Goal: Check status: Check status

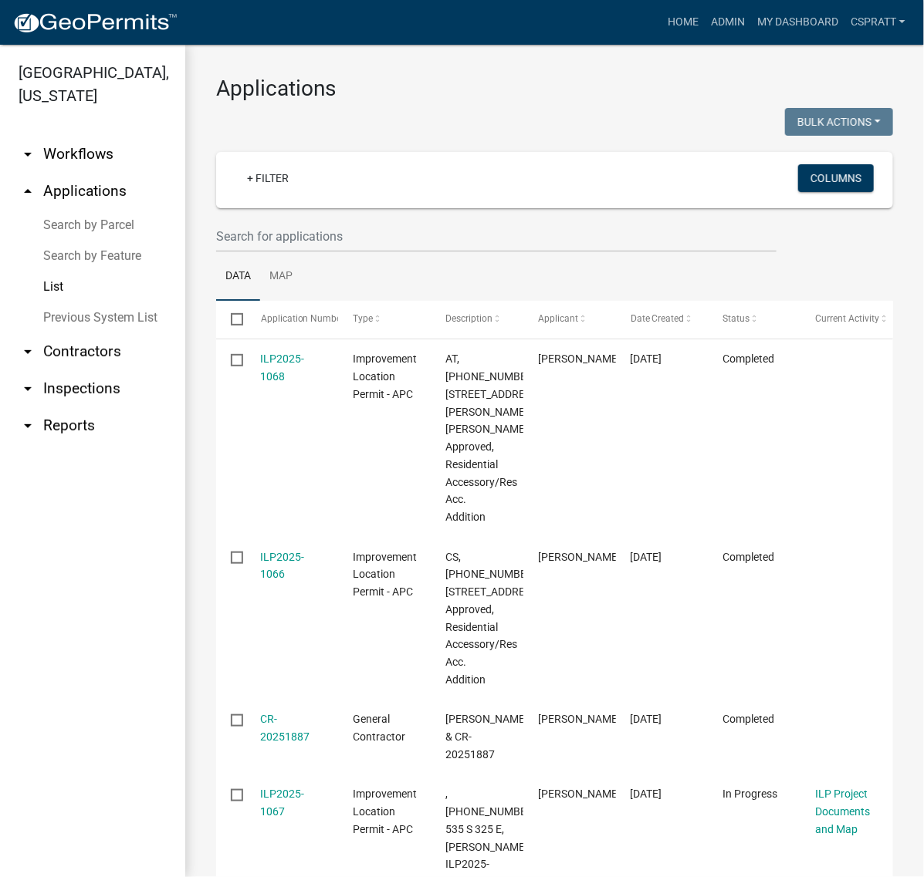
drag, startPoint x: 101, startPoint y: 264, endPoint x: 110, endPoint y: 268, distance: 9.3
click at [101, 241] on link "Search by Parcel" at bounding box center [92, 225] width 185 height 31
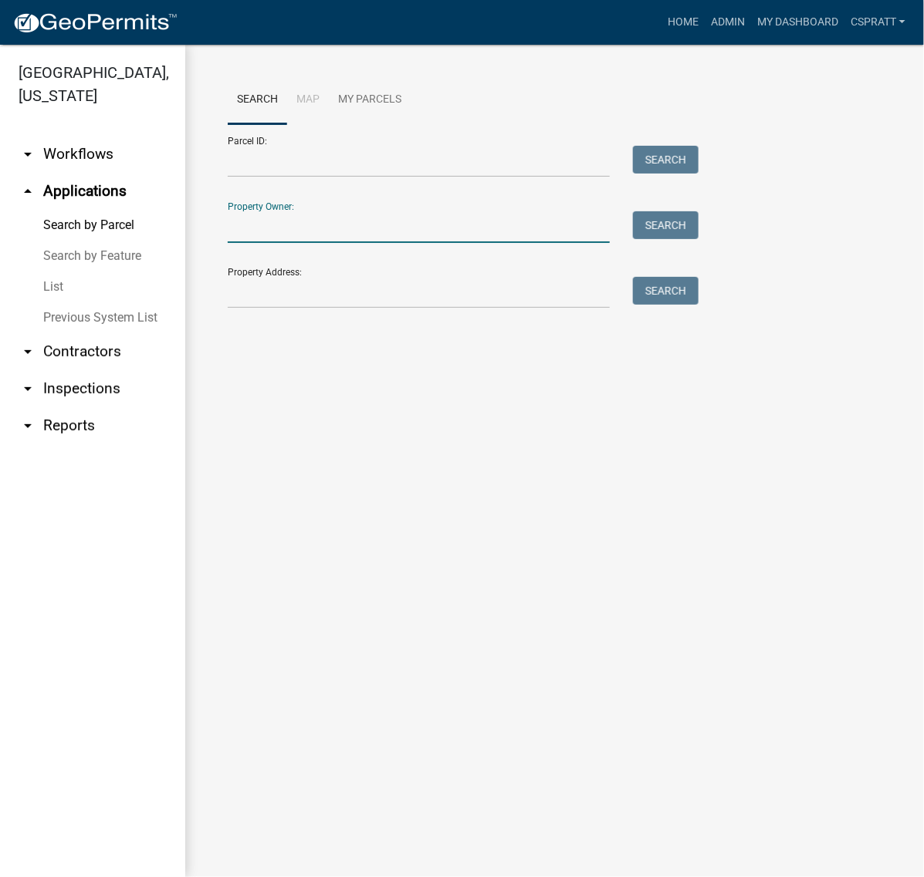
click at [272, 243] on input "Property Owner:" at bounding box center [419, 227] width 382 height 32
click at [384, 243] on input "[PERSON_NAME]" at bounding box center [419, 227] width 382 height 32
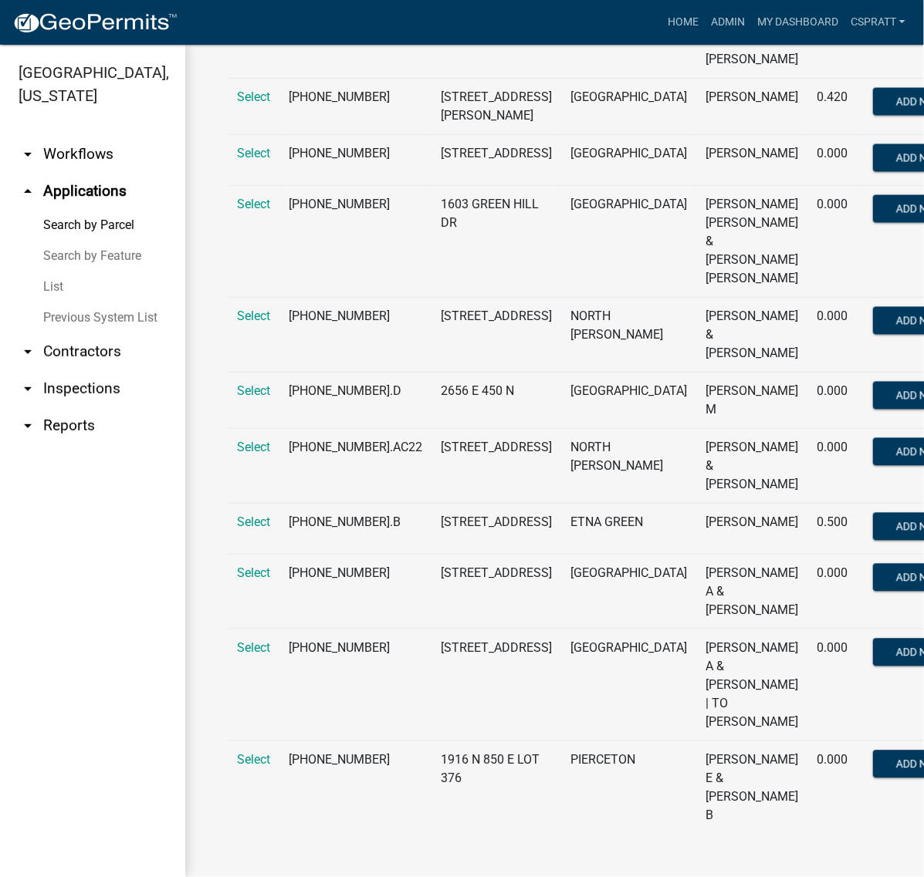
scroll to position [868, 0]
type input "[PERSON_NAME]"
click at [661, 33] on link "Home" at bounding box center [682, 22] width 43 height 29
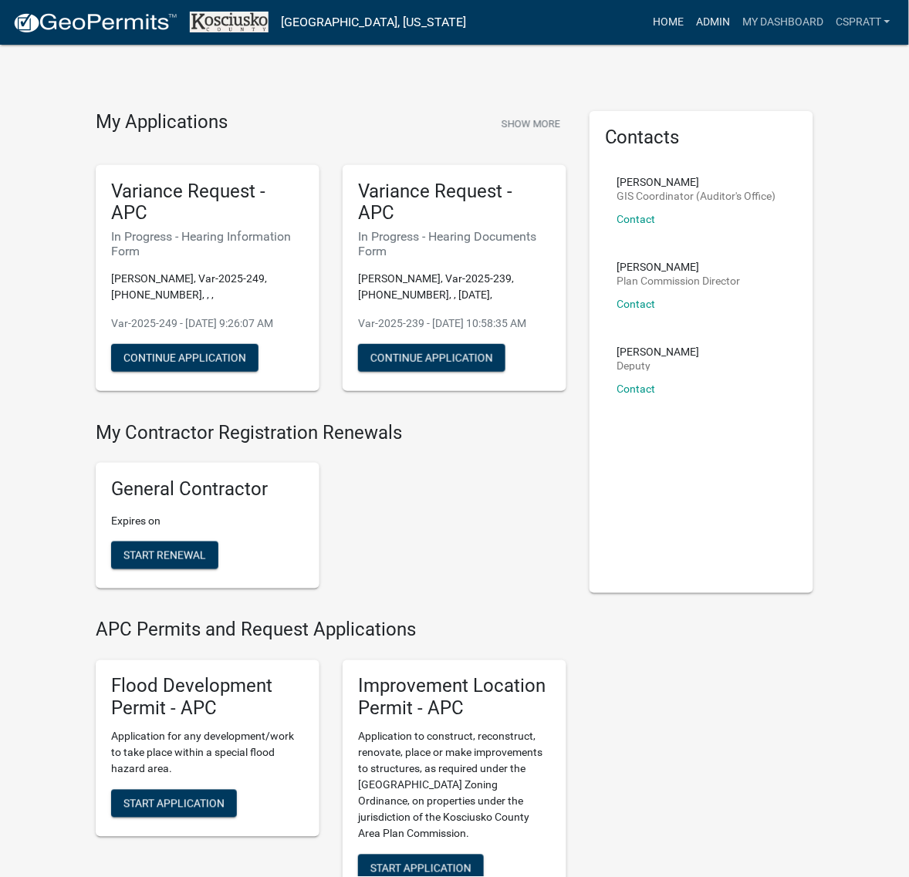
drag, startPoint x: 646, startPoint y: 25, endPoint x: 589, endPoint y: 42, distance: 59.8
click at [690, 25] on link "Admin" at bounding box center [713, 22] width 46 height 29
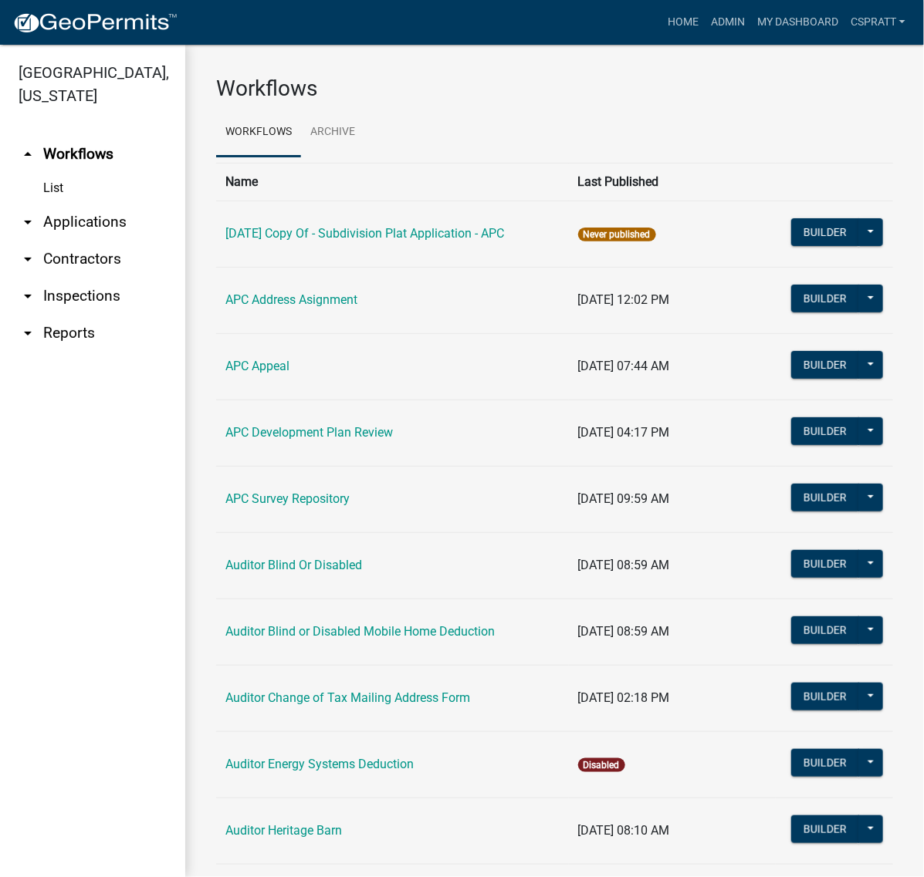
click at [90, 241] on link "arrow_drop_down Applications" at bounding box center [92, 222] width 185 height 37
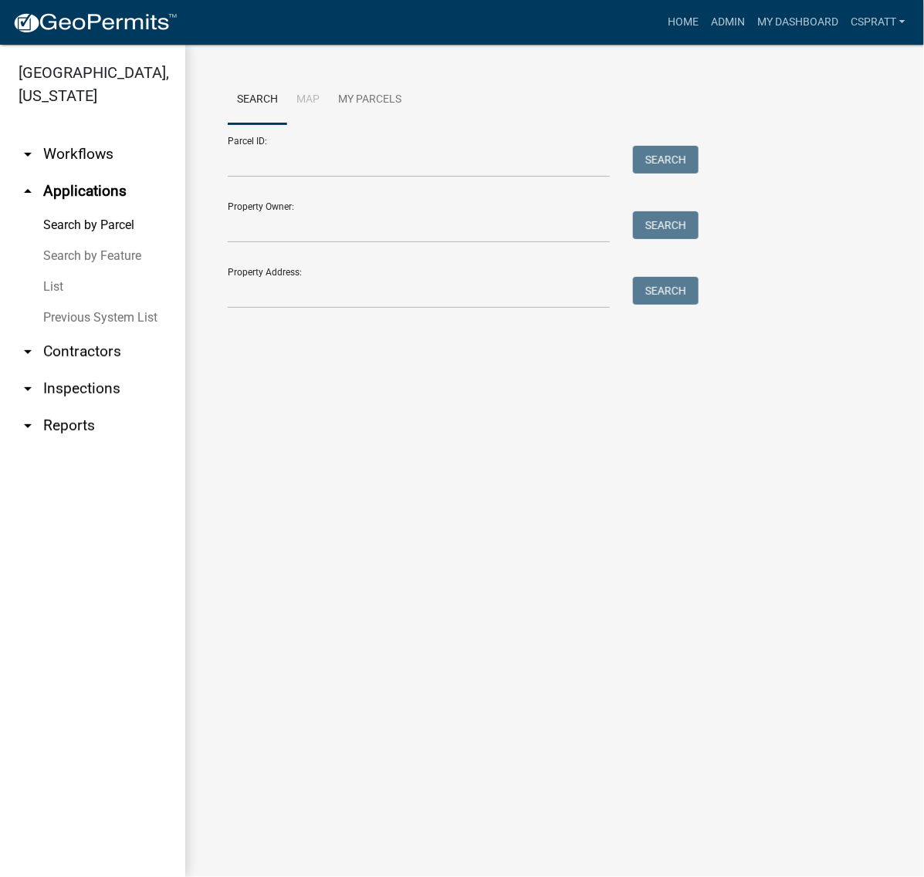
click at [70, 303] on link "List" at bounding box center [92, 287] width 185 height 31
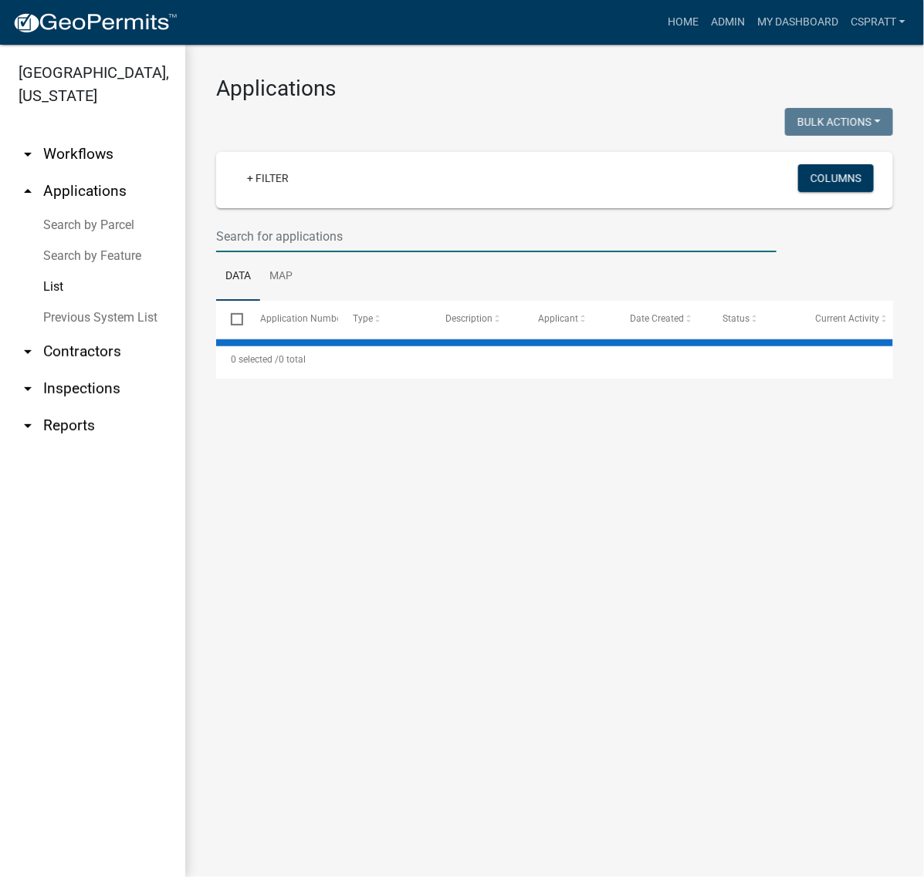
click at [235, 252] on input "text" at bounding box center [496, 237] width 560 height 32
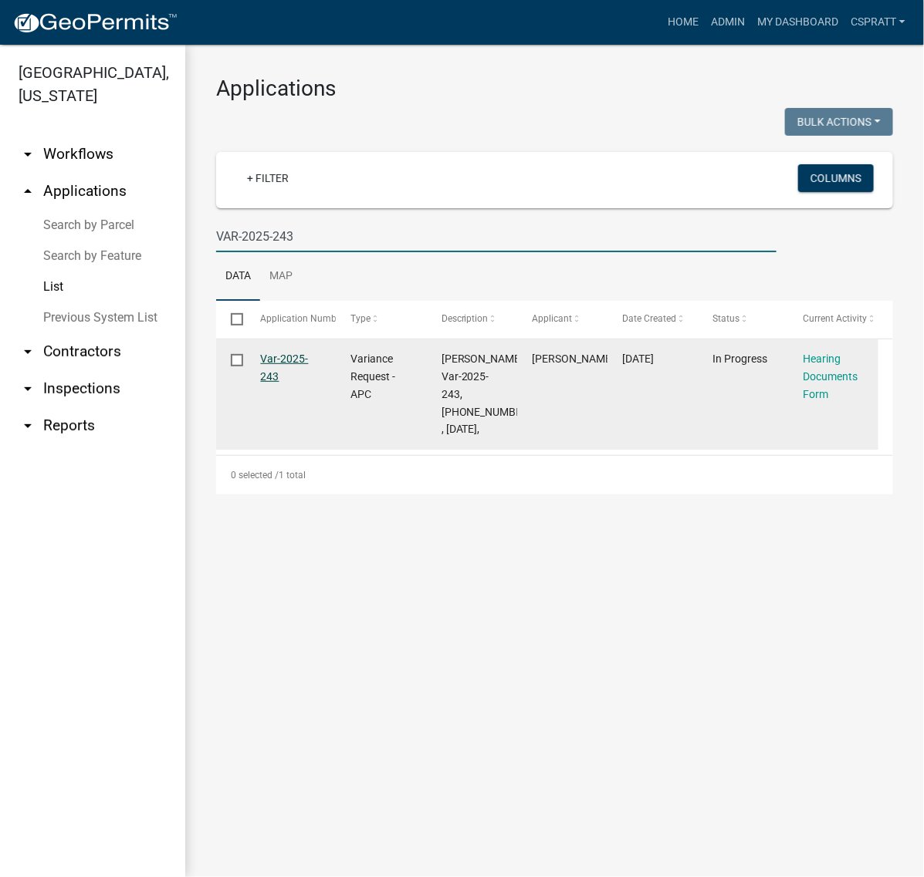
type input "VAR-2025-243"
click at [290, 383] on link "Var-2025-243" at bounding box center [285, 368] width 48 height 30
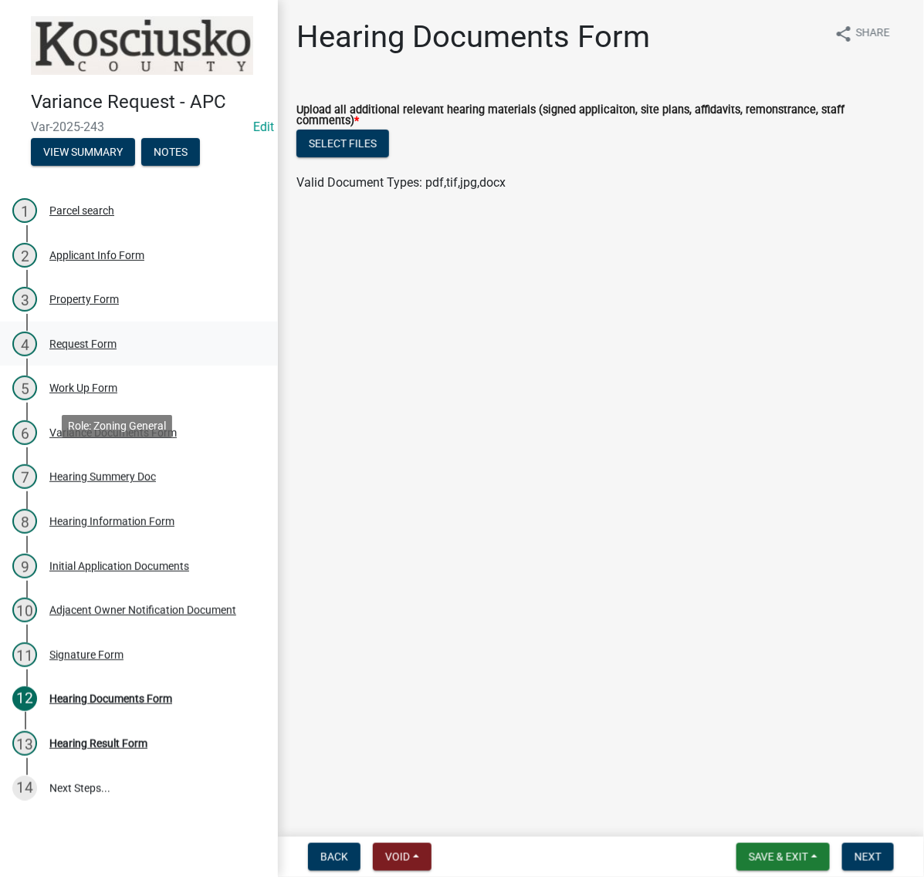
click at [117, 350] on div "Request Form" at bounding box center [82, 344] width 67 height 11
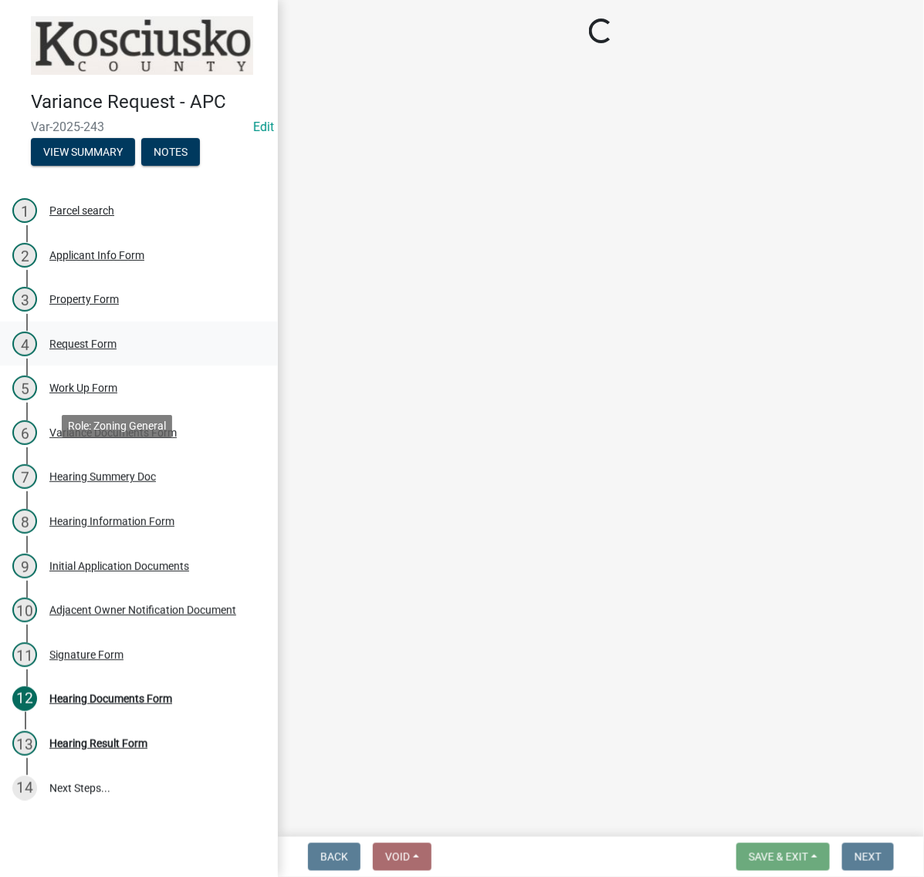
select select "77eb12f8-2a64-4a31-bfec-9b00716b2165"
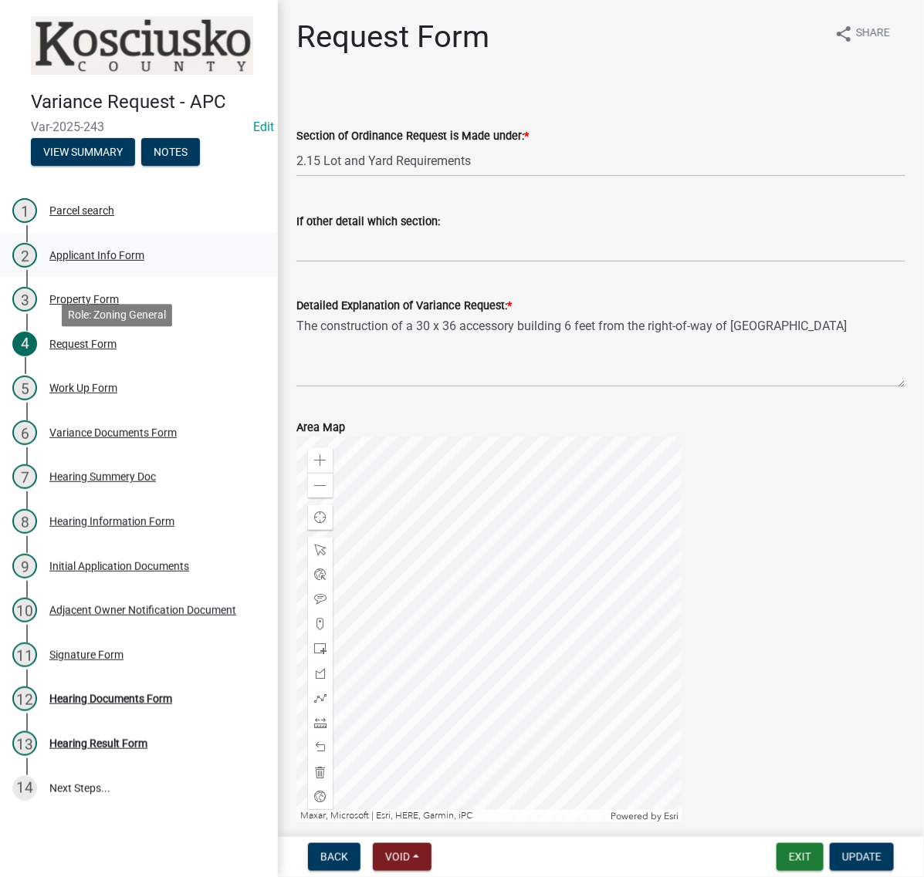
click at [128, 261] on div "Applicant Info Form" at bounding box center [96, 255] width 95 height 11
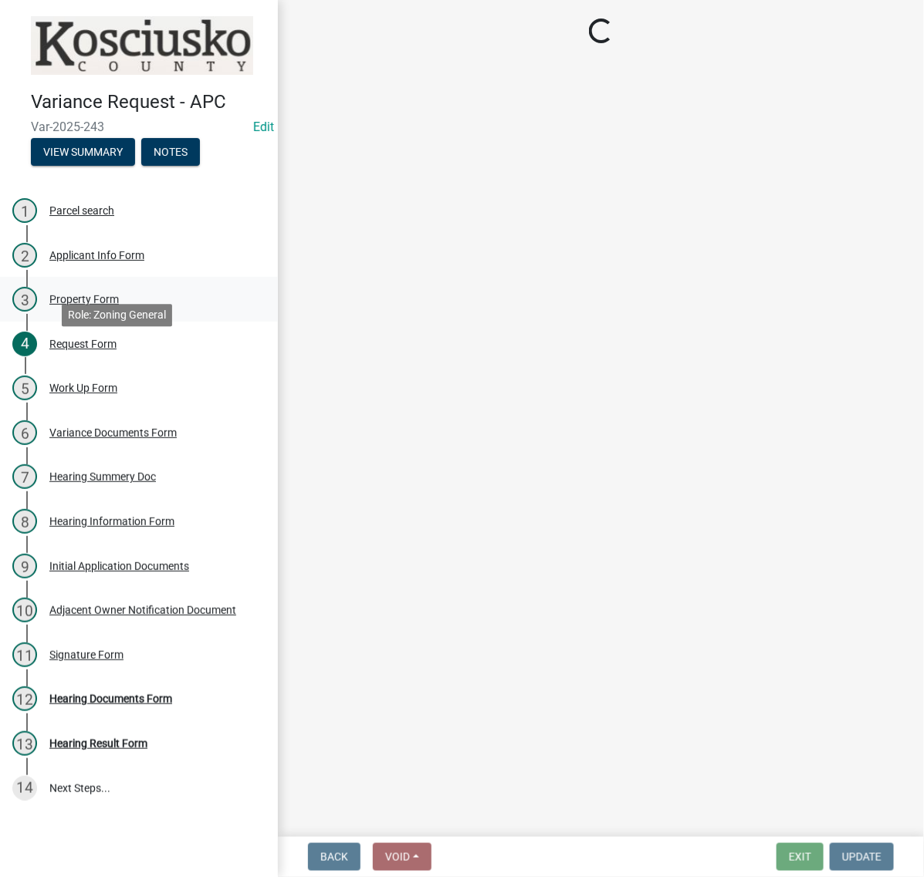
select select "d95389f4-ab5a-4603-9826-29cf73316391"
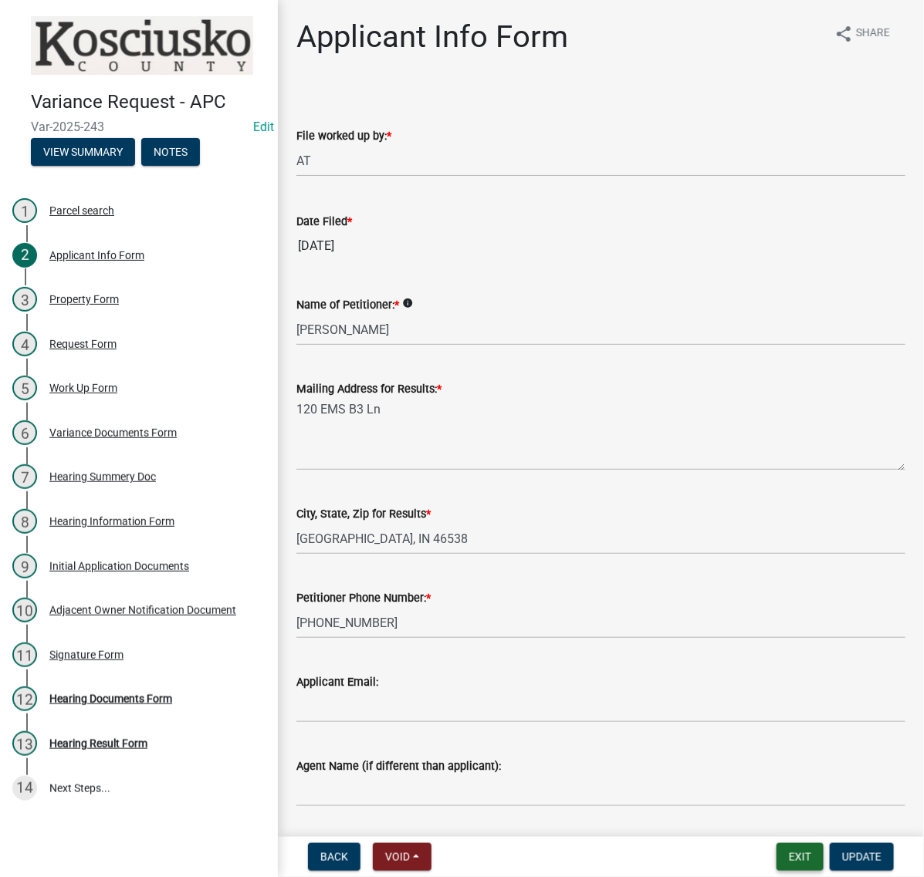
click at [776, 850] on button "Exit" at bounding box center [799, 858] width 47 height 28
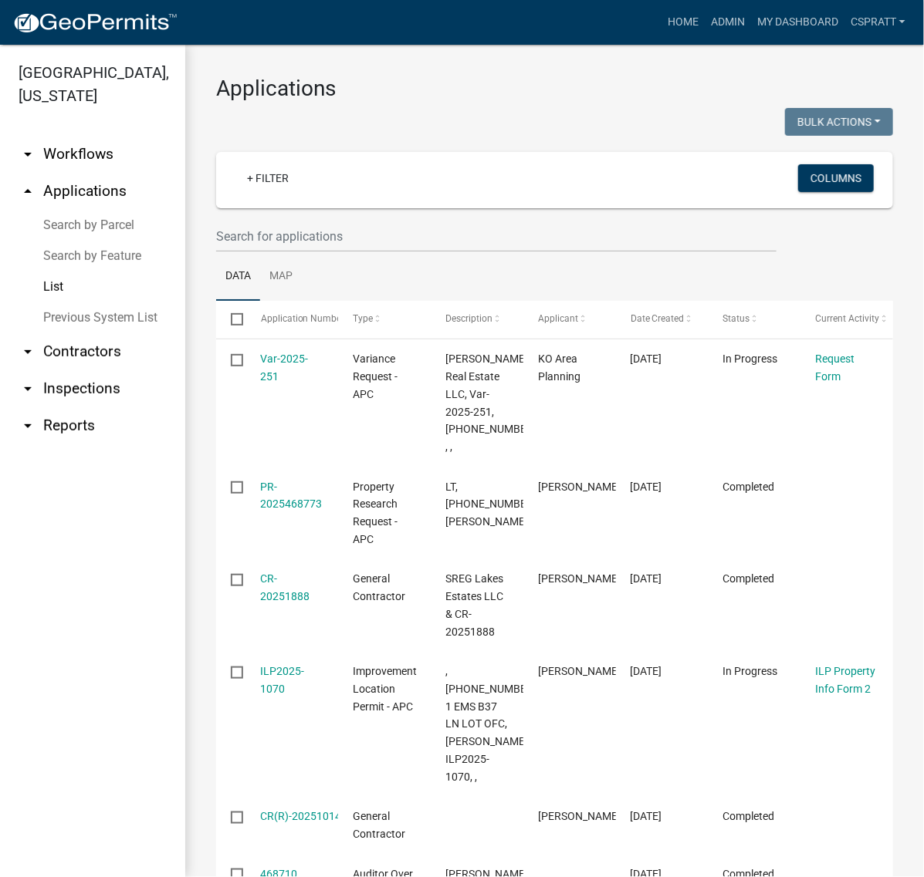
click at [113, 241] on link "Search by Parcel" at bounding box center [92, 225] width 185 height 31
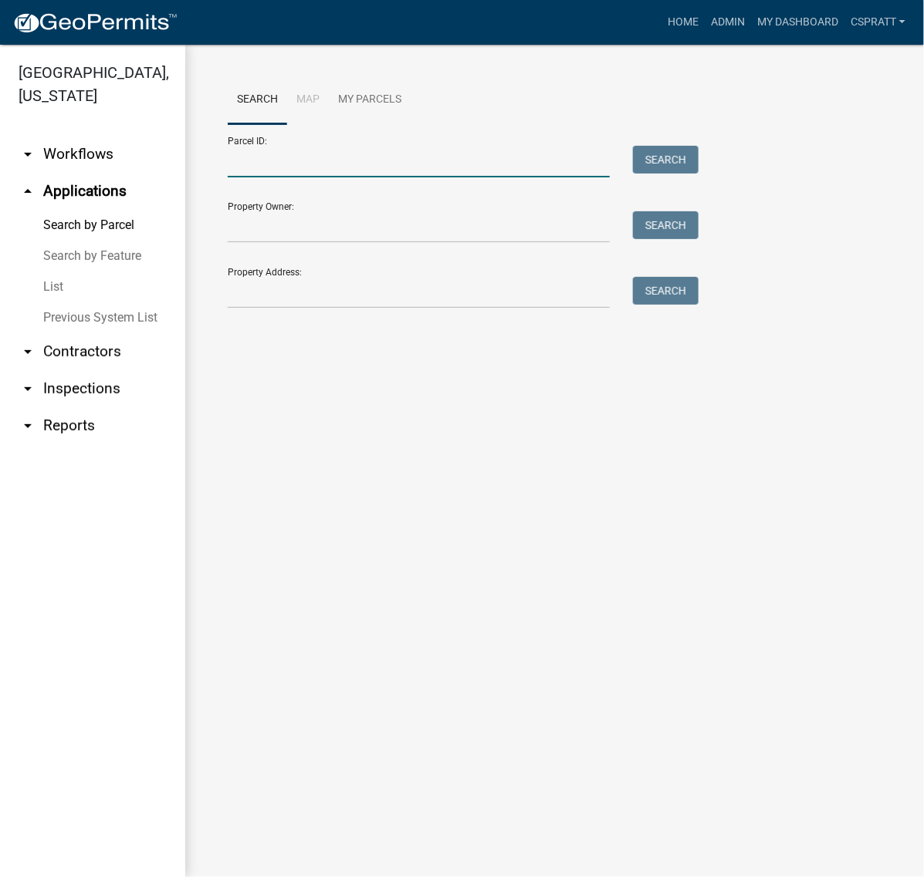
click at [257, 178] on input "Parcel ID:" at bounding box center [419, 162] width 382 height 32
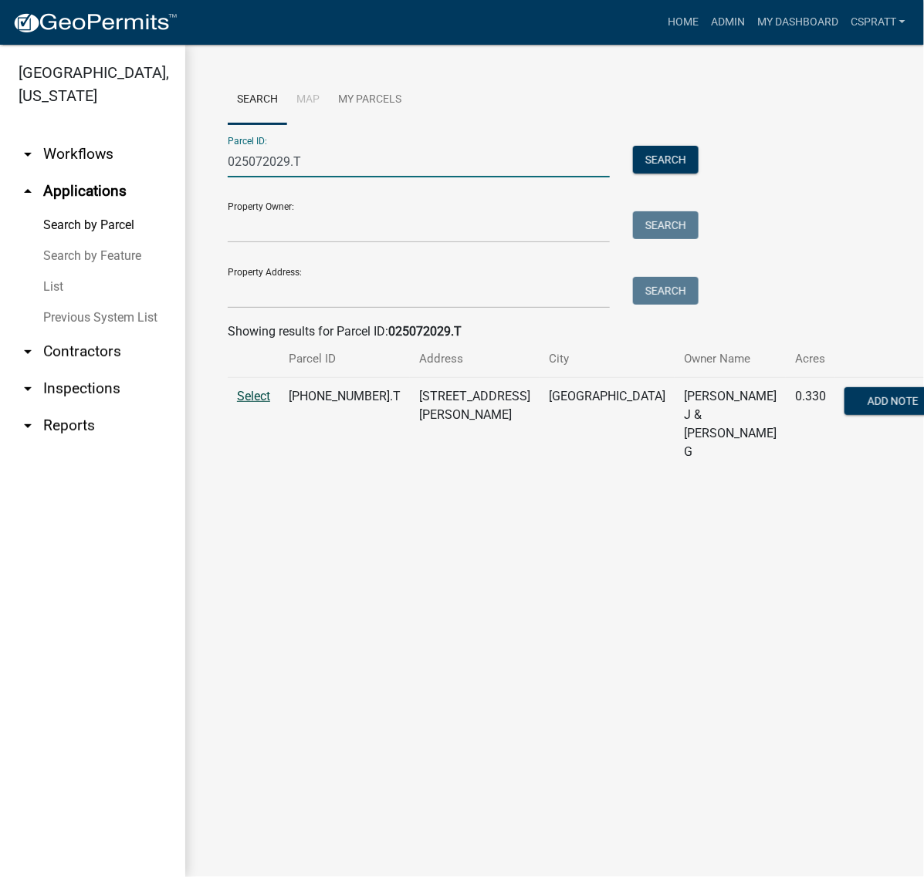
type input "025072029.T"
click at [270, 404] on span "Select" at bounding box center [253, 396] width 33 height 15
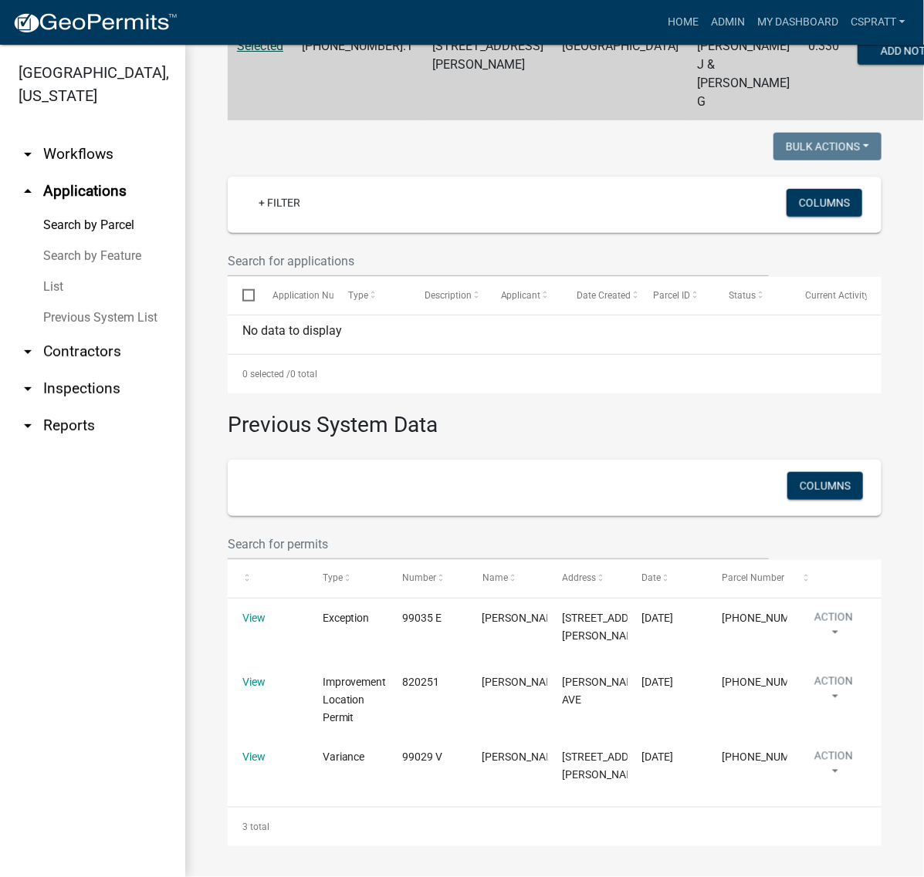
scroll to position [637, 0]
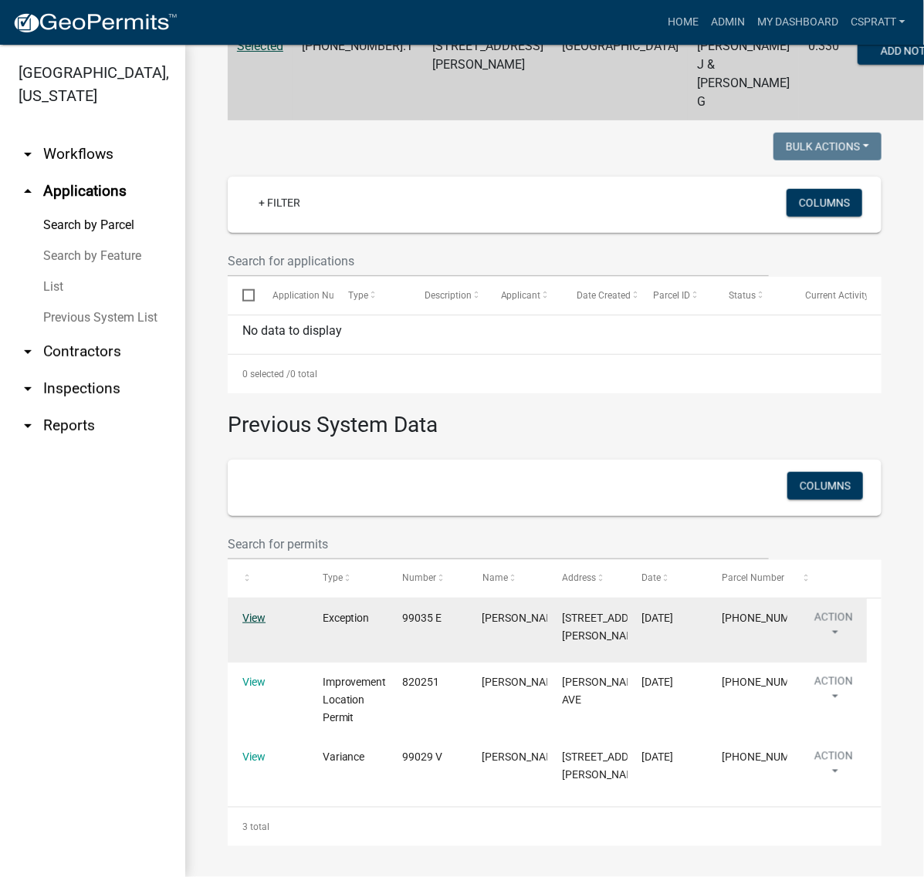
click at [261, 612] on link "View" at bounding box center [253, 618] width 23 height 12
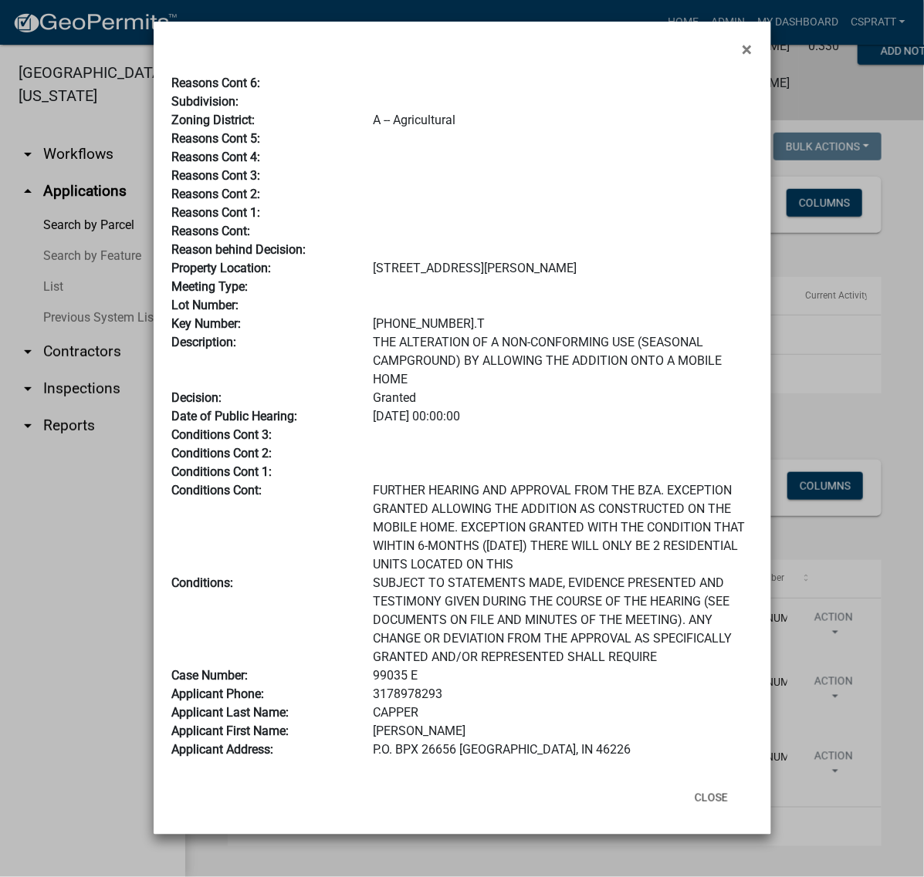
scroll to position [222, 0]
click at [697, 805] on button "Close" at bounding box center [711, 798] width 58 height 28
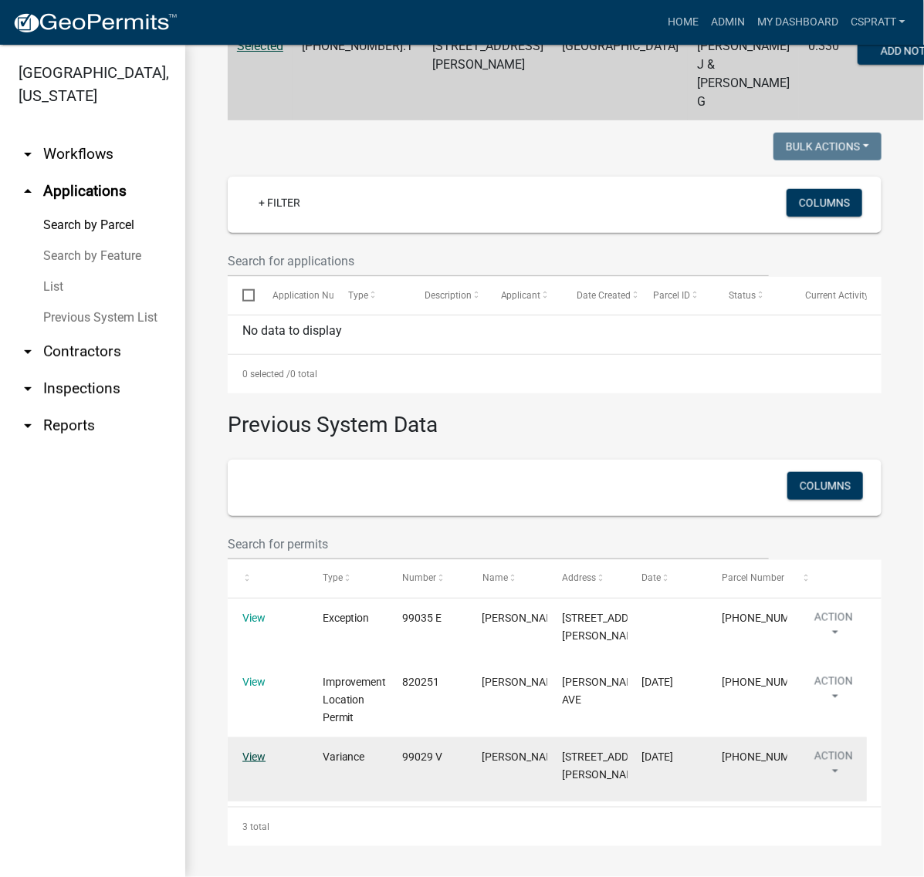
click at [260, 751] on link "View" at bounding box center [253, 757] width 23 height 12
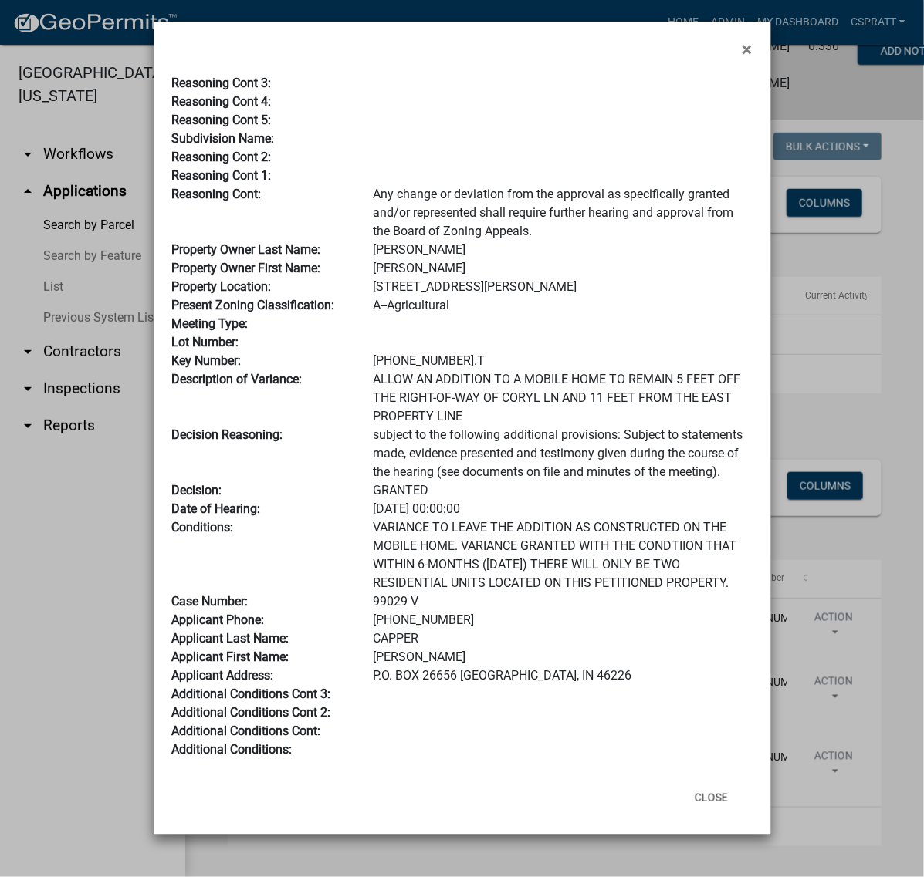
scroll to position [407, 0]
click at [705, 806] on button "Close" at bounding box center [711, 798] width 58 height 28
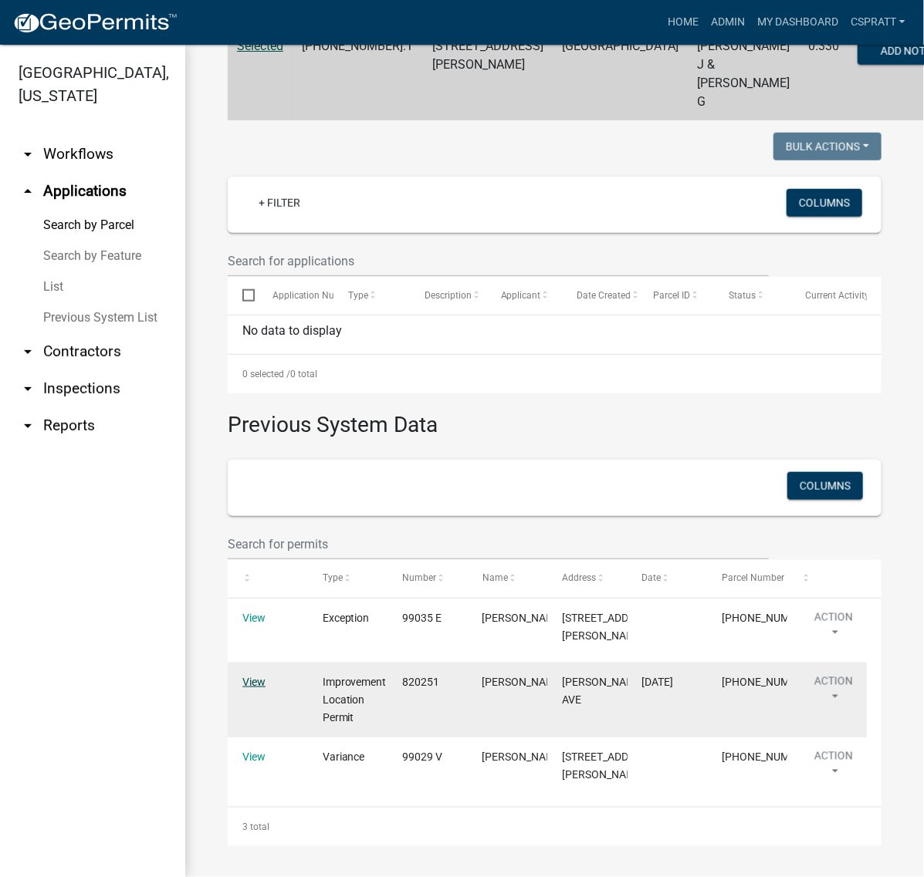
click at [252, 676] on link "View" at bounding box center [253, 682] width 23 height 12
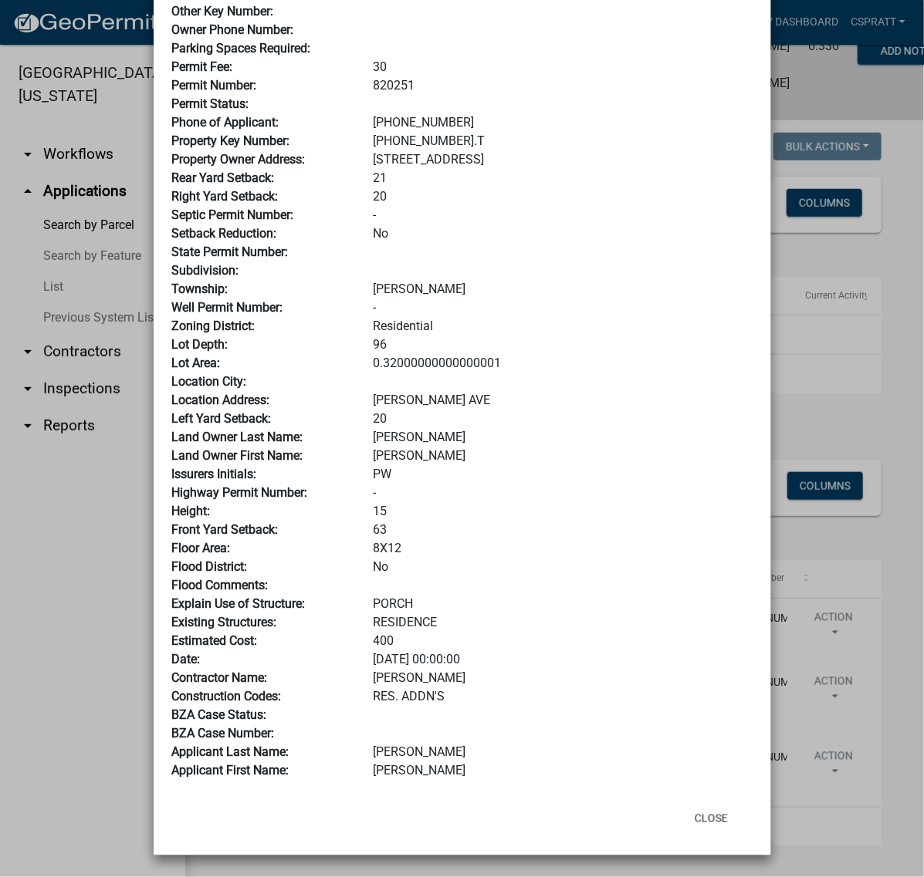
scroll to position [338, 0]
click at [692, 805] on button "Close" at bounding box center [711, 819] width 58 height 28
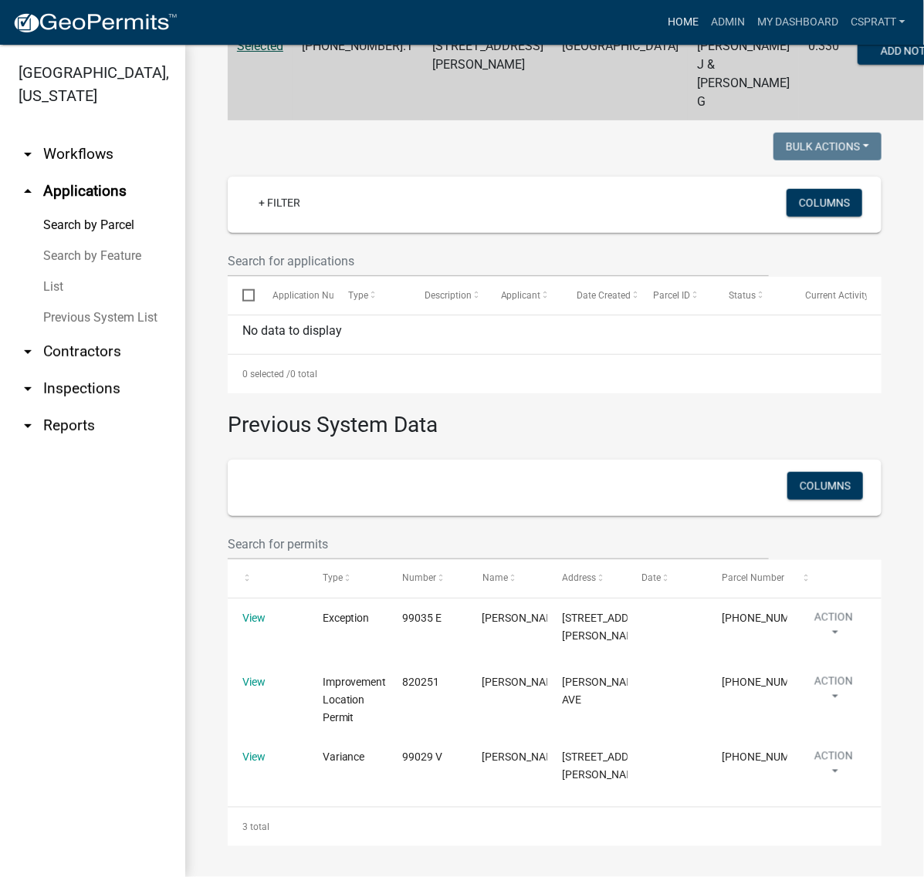
click at [661, 29] on link "Home" at bounding box center [682, 22] width 43 height 29
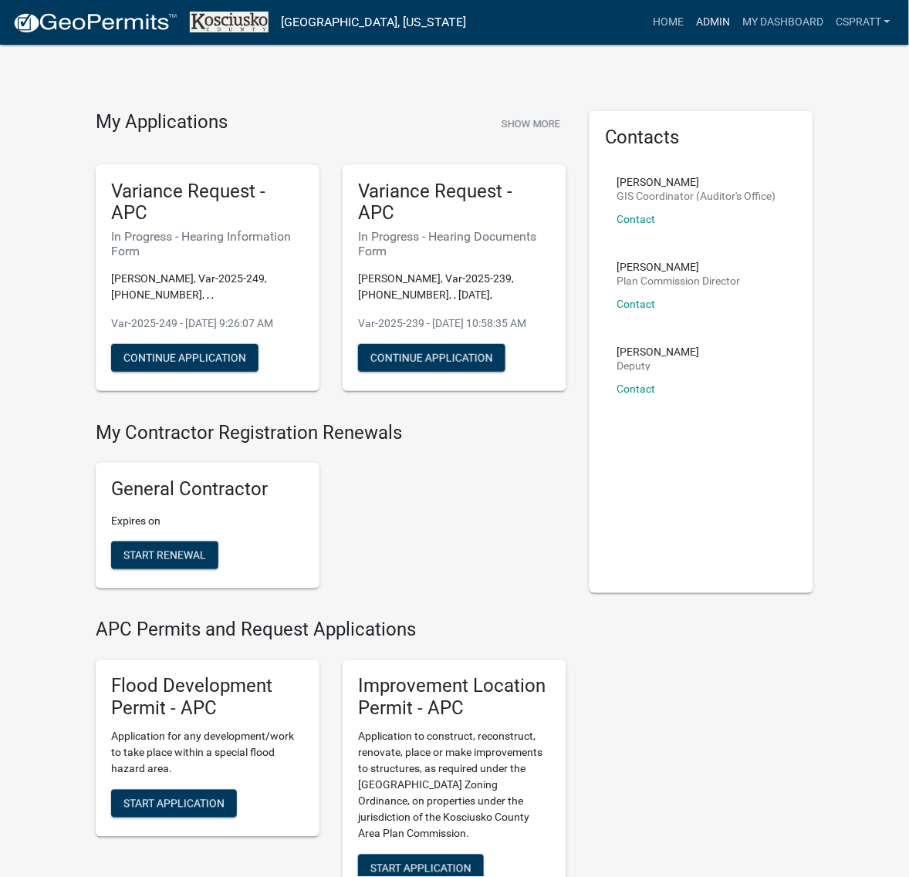
click at [690, 25] on link "Admin" at bounding box center [713, 22] width 46 height 29
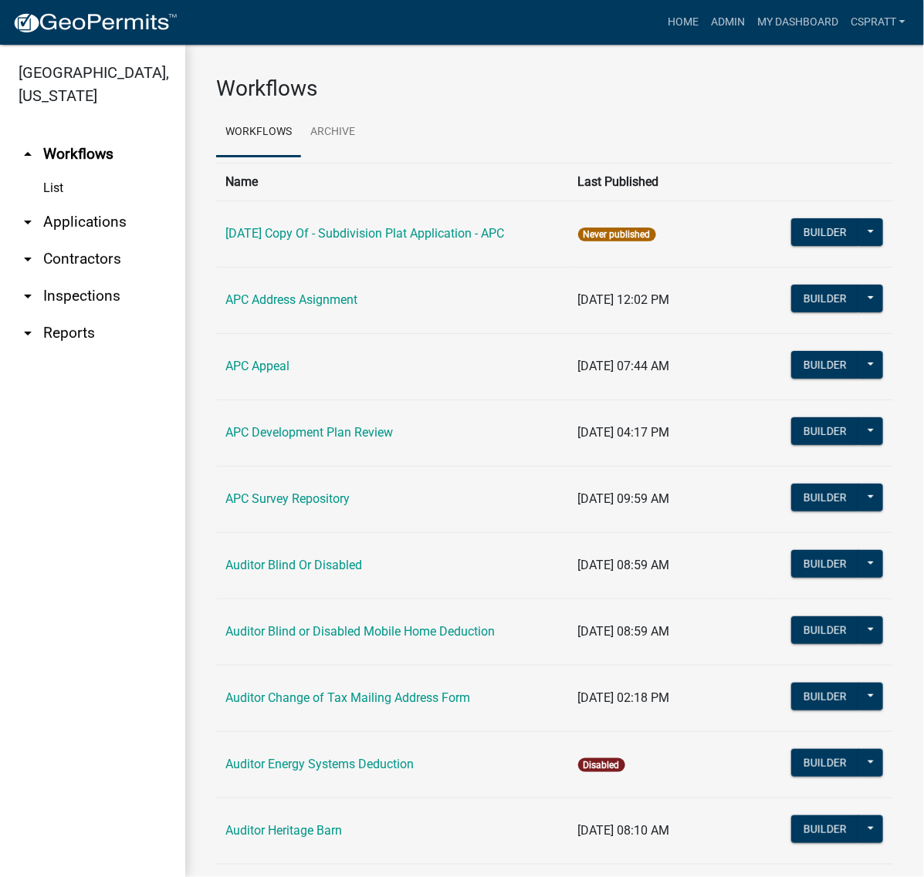
click at [116, 241] on link "arrow_drop_down Applications" at bounding box center [92, 222] width 185 height 37
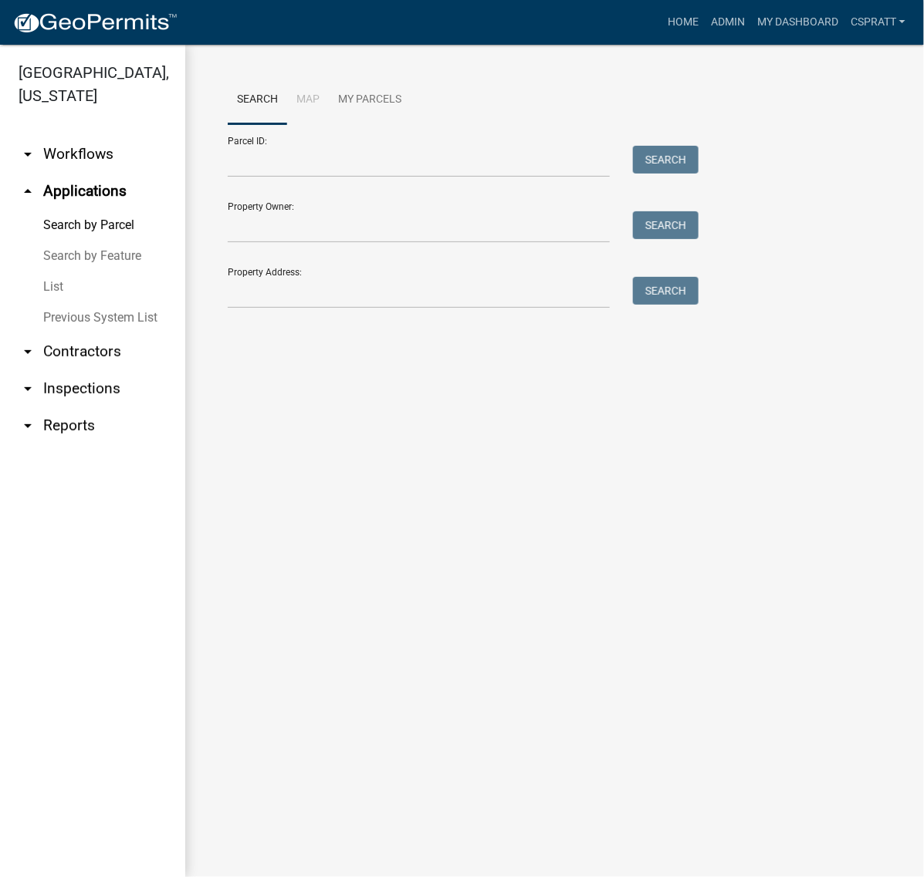
click at [48, 303] on link "List" at bounding box center [92, 287] width 185 height 31
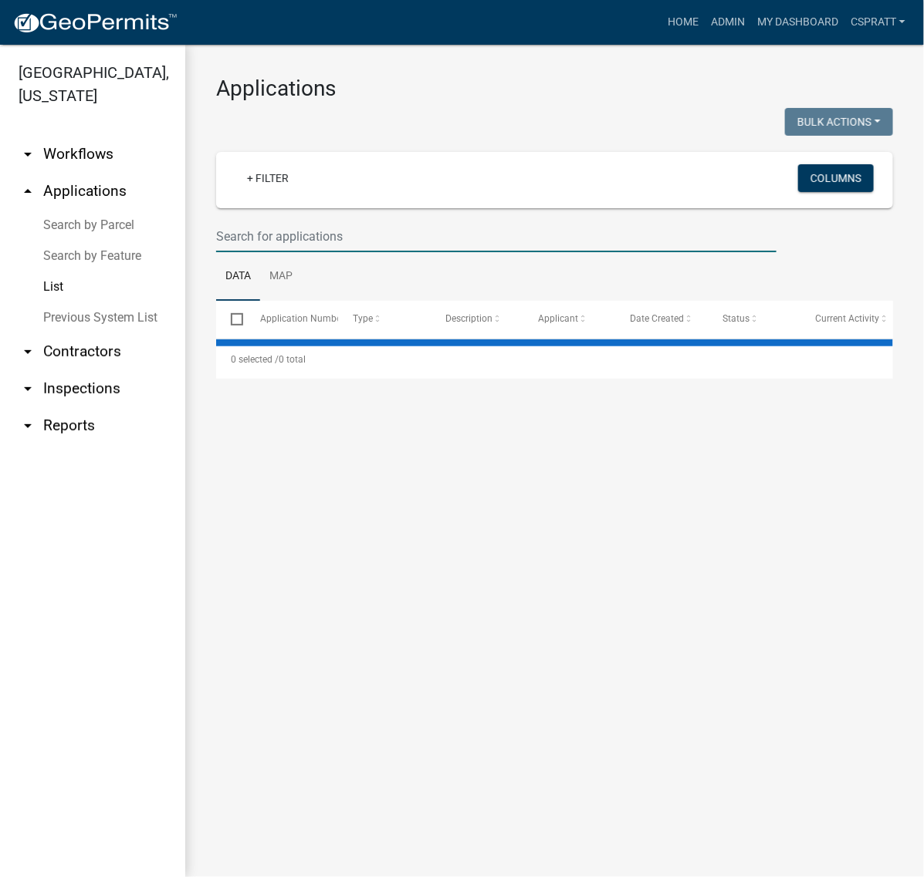
click at [241, 252] on input "text" at bounding box center [496, 237] width 560 height 32
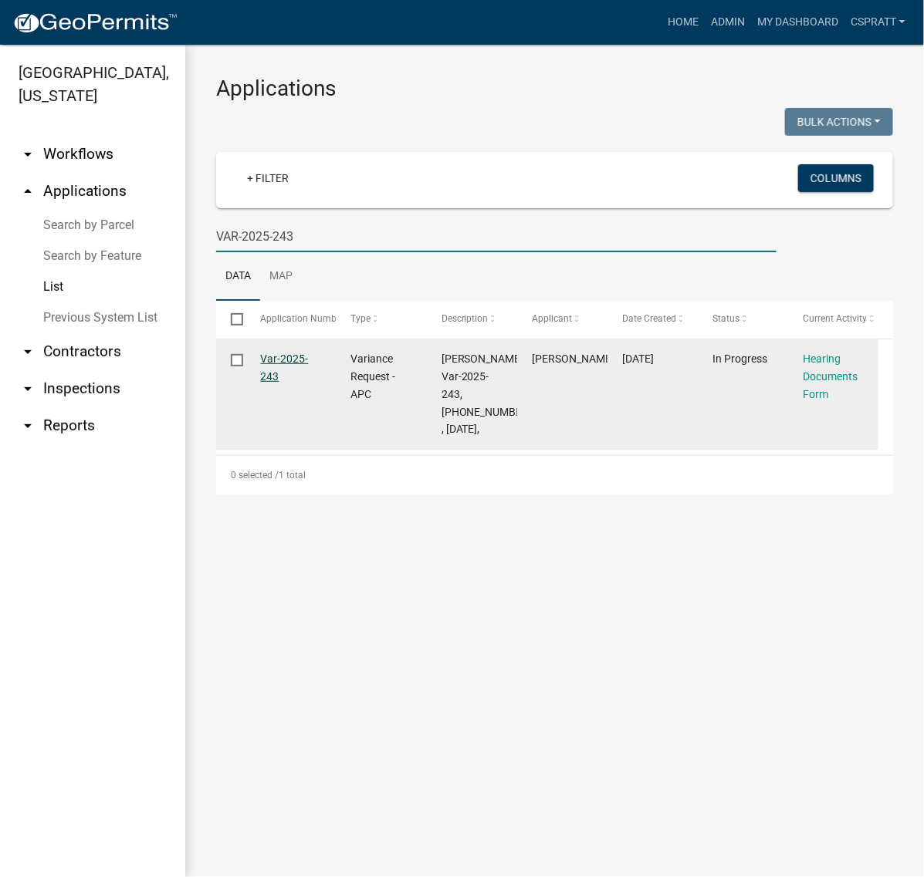
type input "VAR-2025-243"
click at [290, 383] on link "Var-2025-243" at bounding box center [285, 368] width 48 height 30
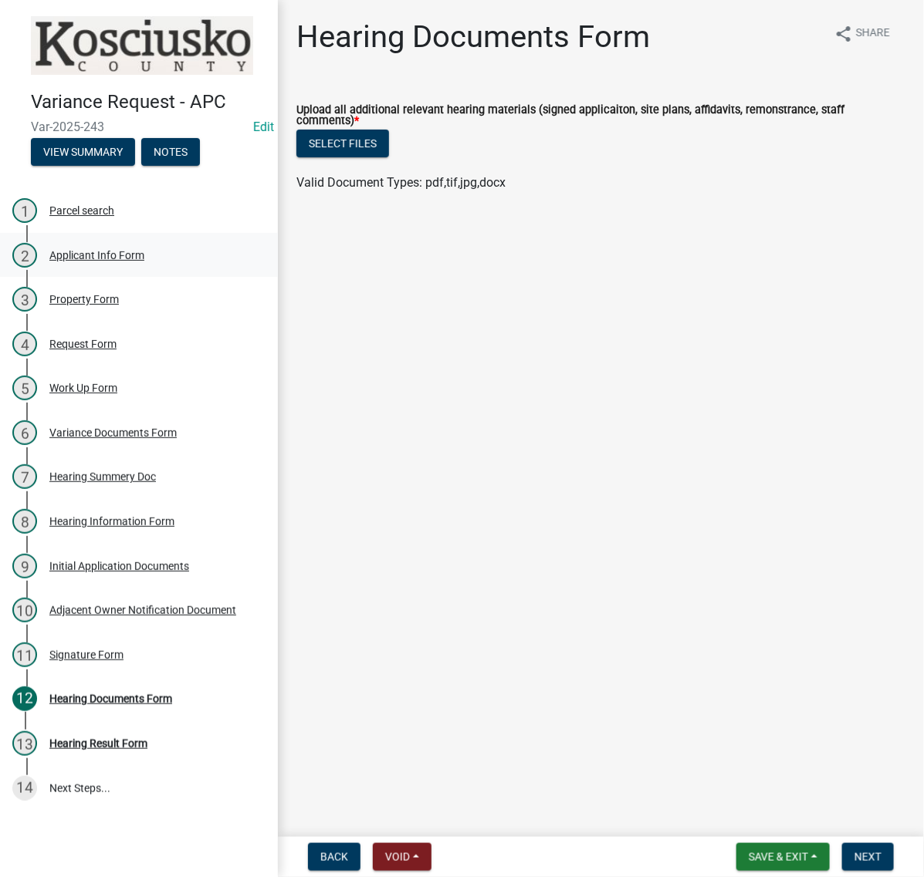
click at [135, 261] on div "Applicant Info Form" at bounding box center [96, 255] width 95 height 11
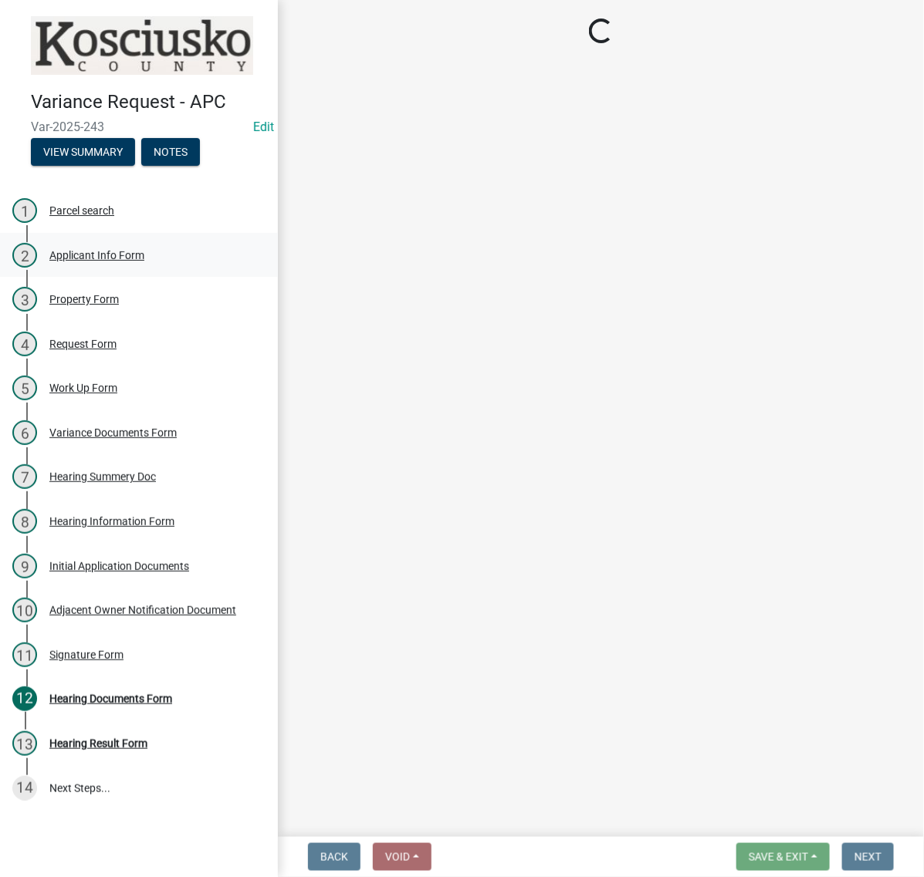
select select "d95389f4-ab5a-4603-9826-29cf73316391"
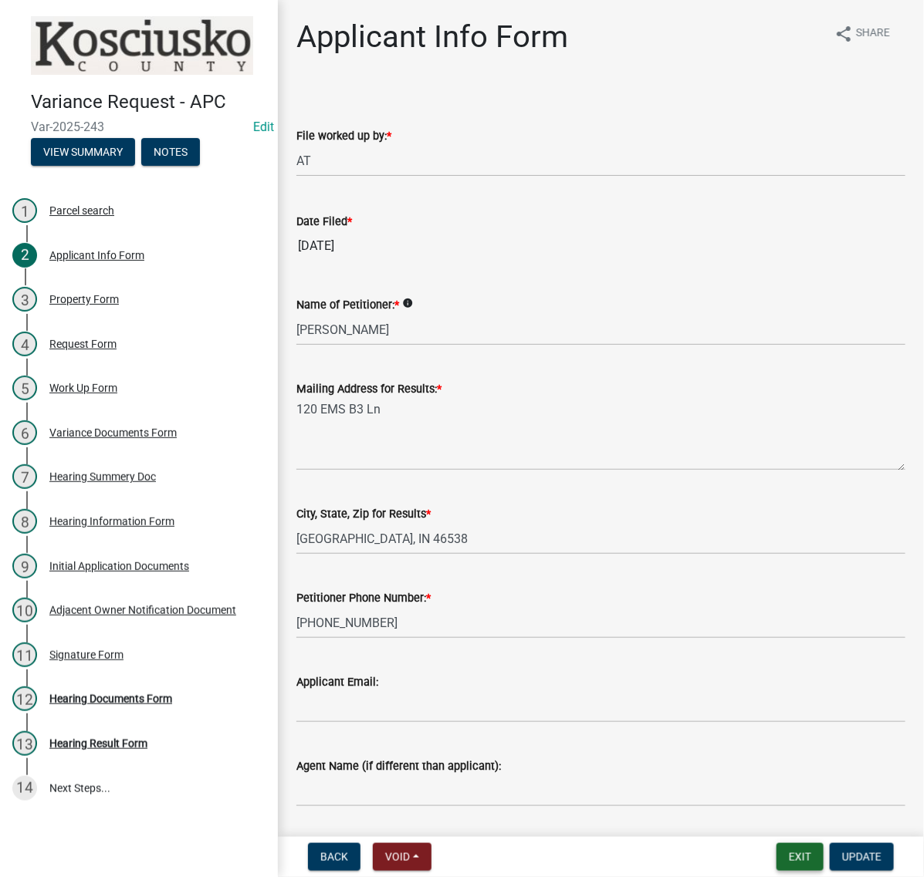
click at [797, 854] on button "Exit" at bounding box center [799, 858] width 47 height 28
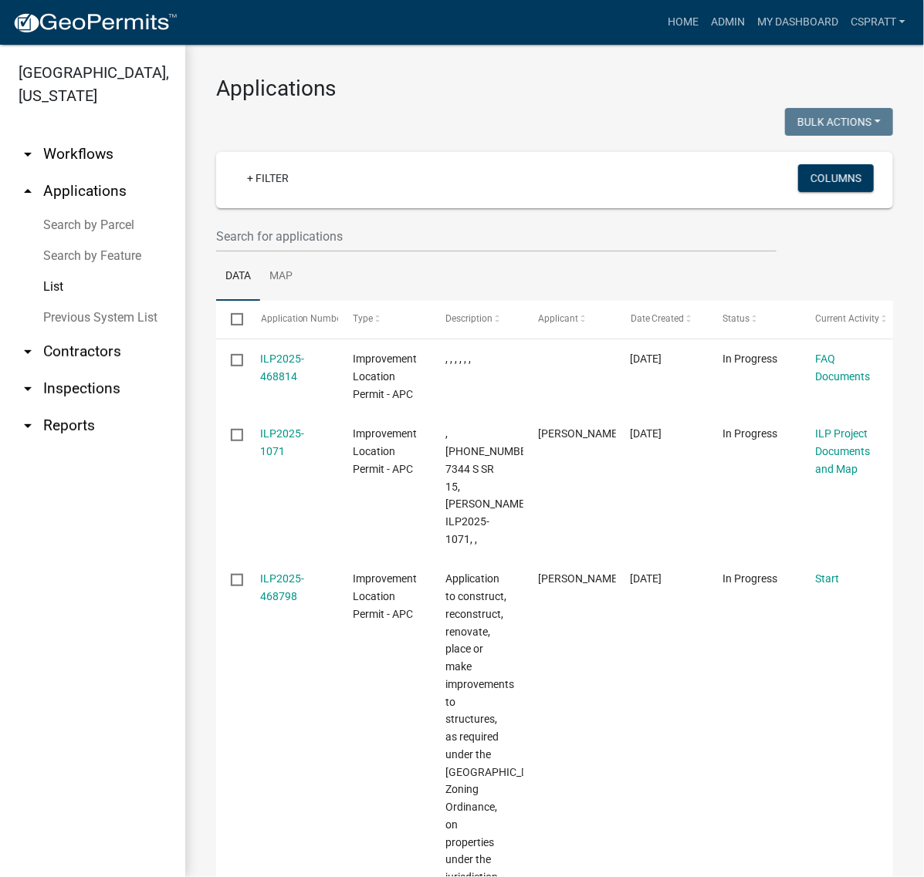
click at [93, 241] on link "Search by Parcel" at bounding box center [92, 225] width 185 height 31
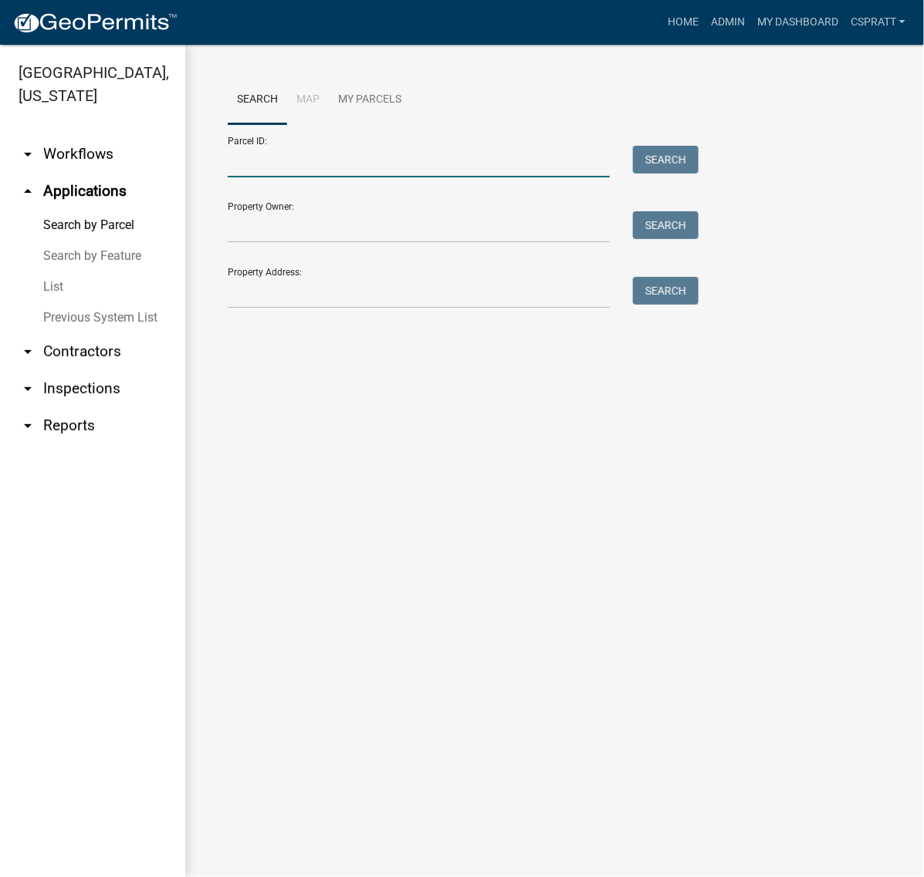
click at [282, 178] on input "Parcel ID:" at bounding box center [419, 162] width 382 height 32
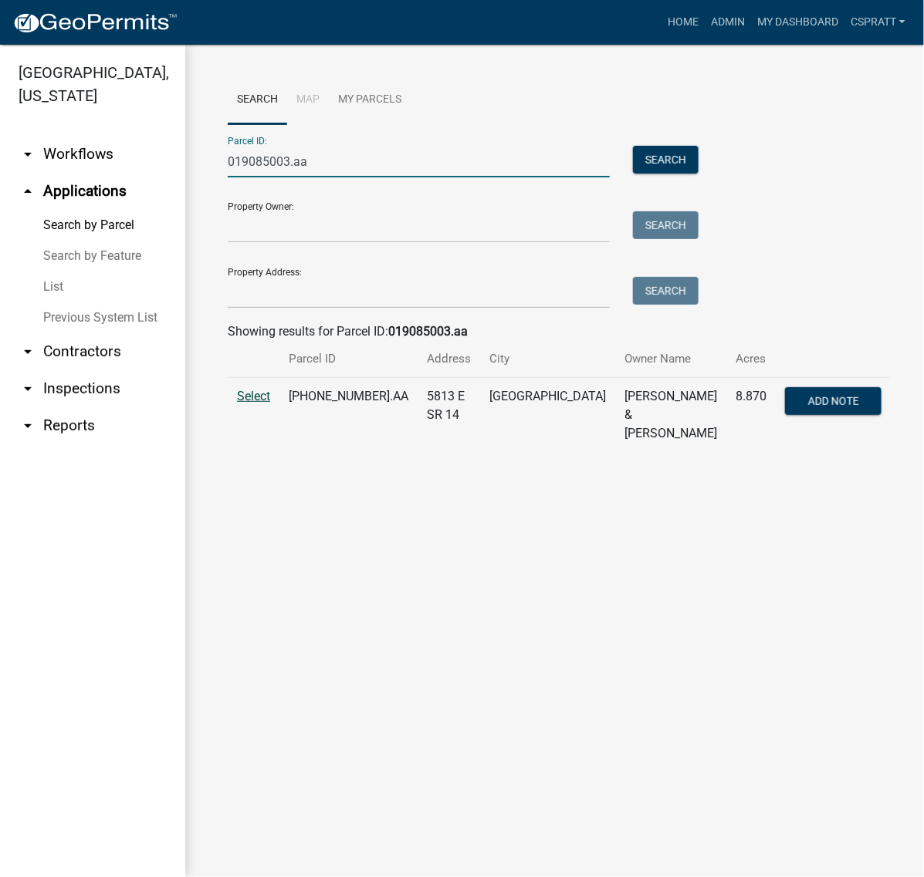
type input "019085003.aa"
click at [255, 404] on span "Select" at bounding box center [253, 396] width 33 height 15
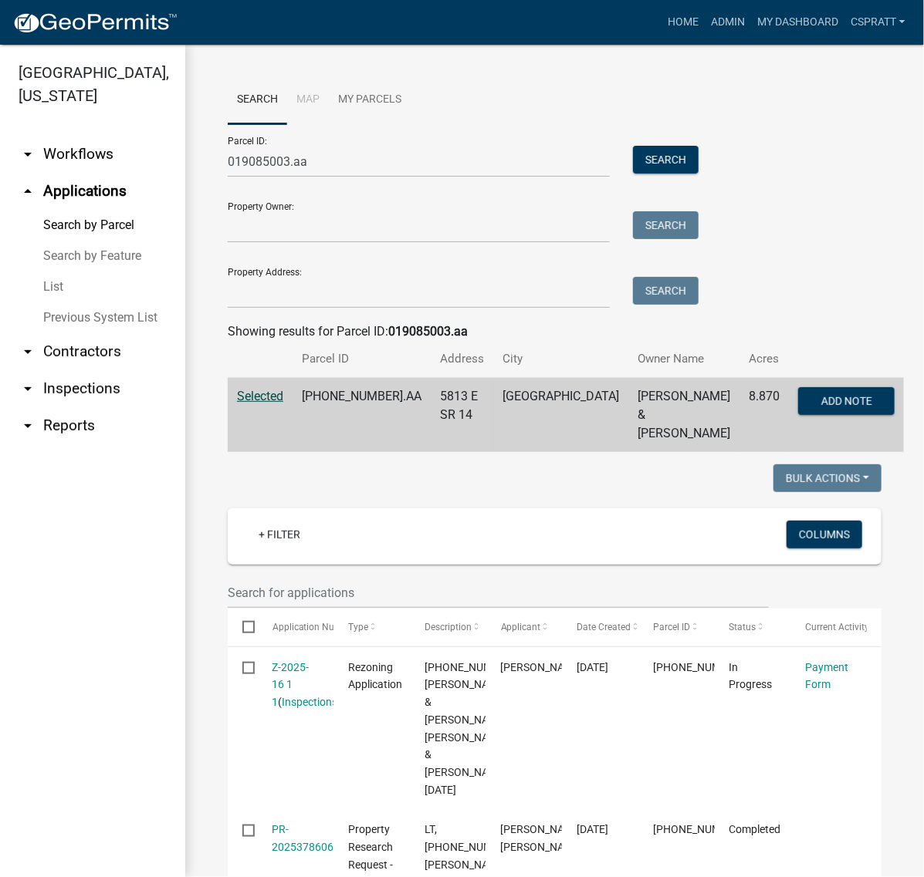
scroll to position [386, 0]
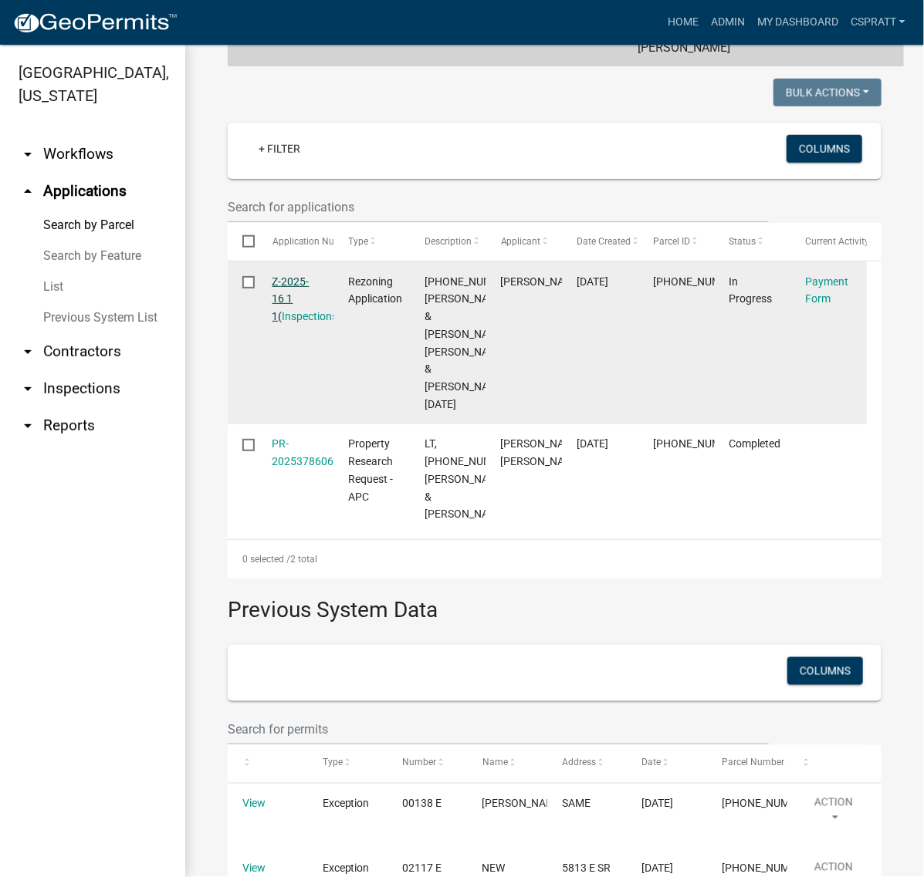
click at [303, 323] on link "Z-2025-16 1 1" at bounding box center [290, 300] width 37 height 48
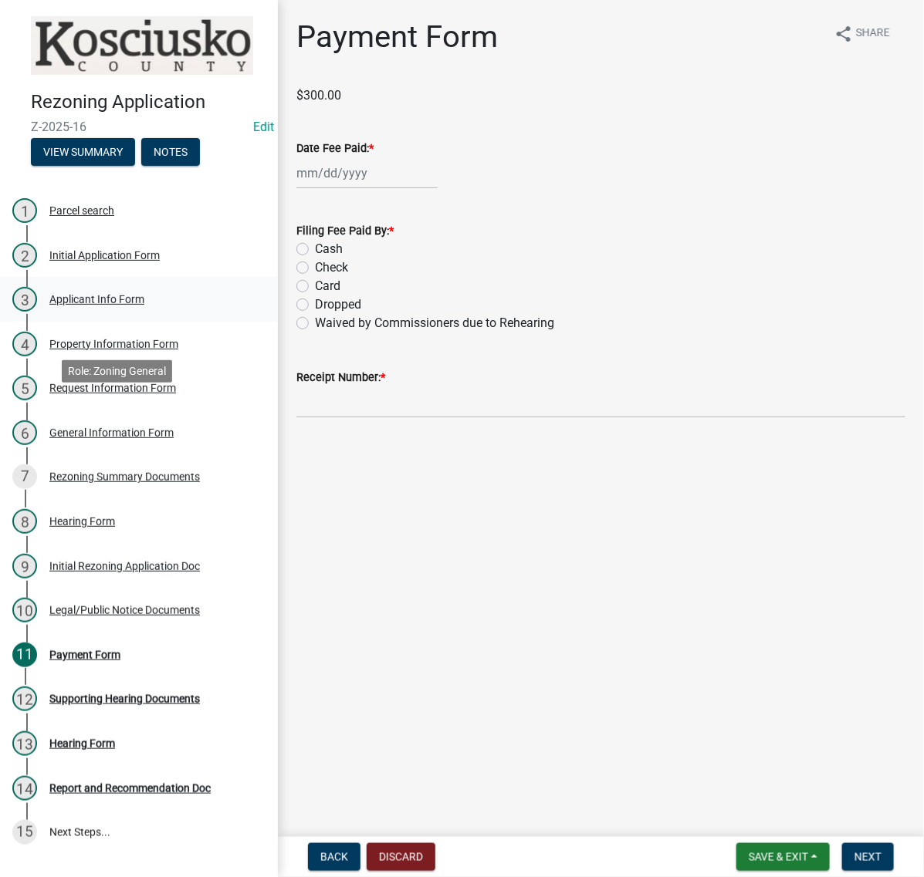
click at [140, 305] on div "Applicant Info Form" at bounding box center [96, 299] width 95 height 11
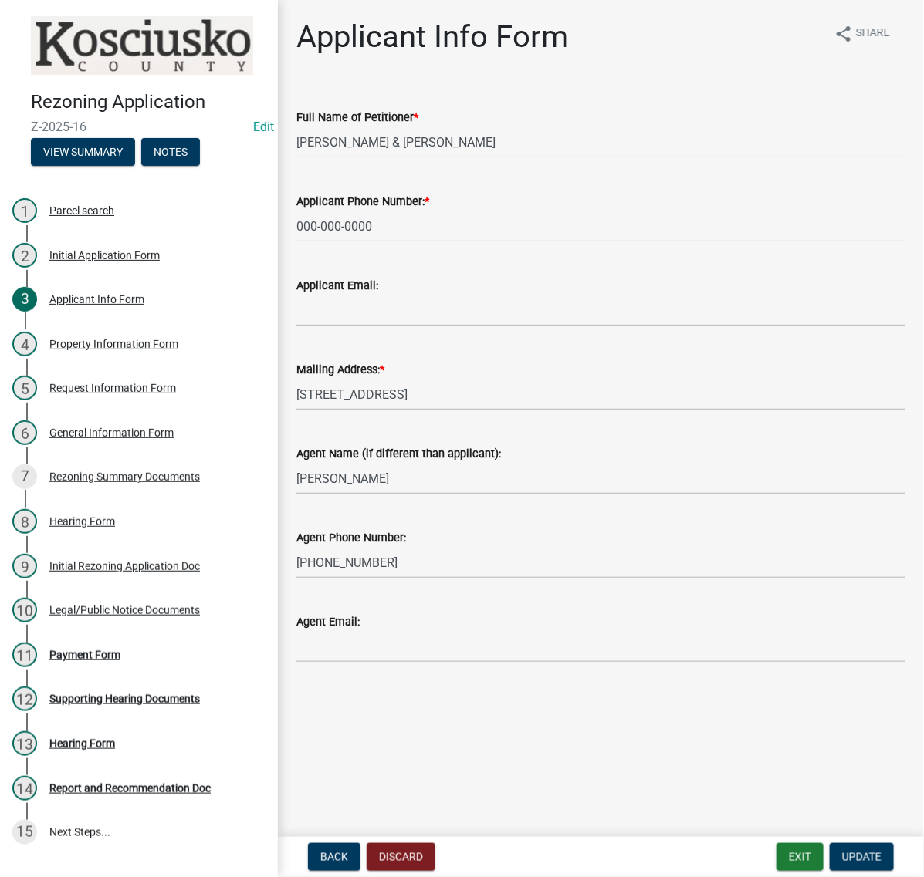
scroll to position [73, 0]
click at [122, 394] on div "Request Information Form" at bounding box center [112, 388] width 127 height 11
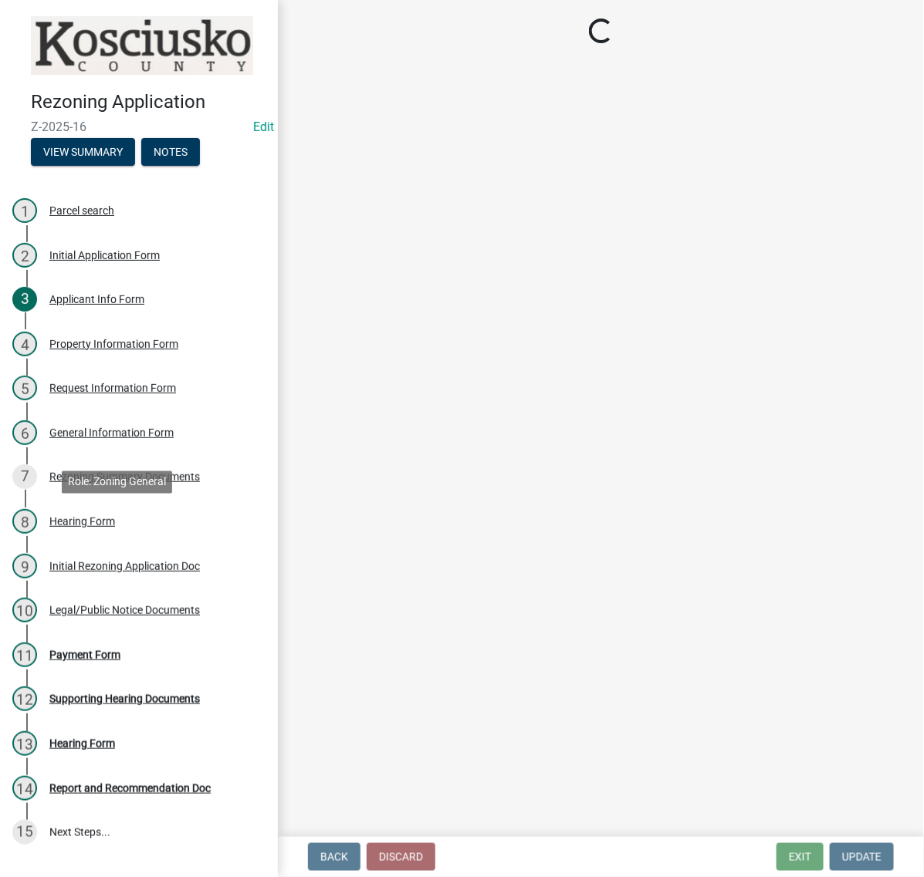
select select "ea119d11-e52e-4559-b746-af06211fe819"
select select "1a0df9d1-9b85-4f0f-a9bd-f69fcb724106"
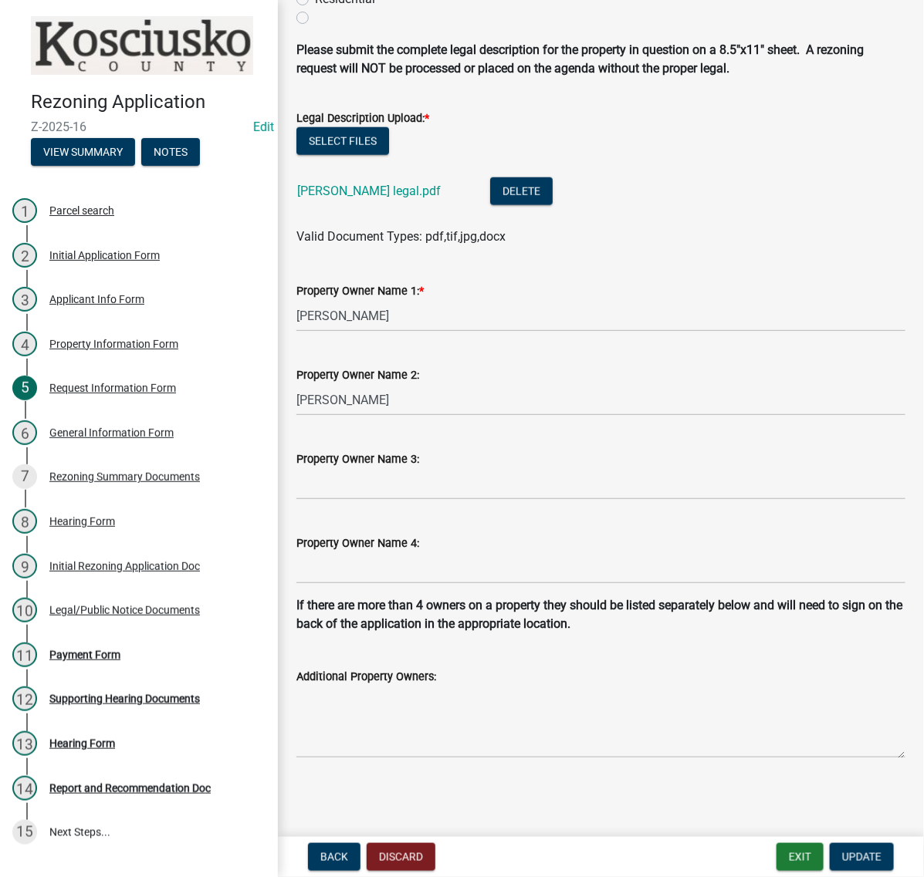
scroll to position [444, 0]
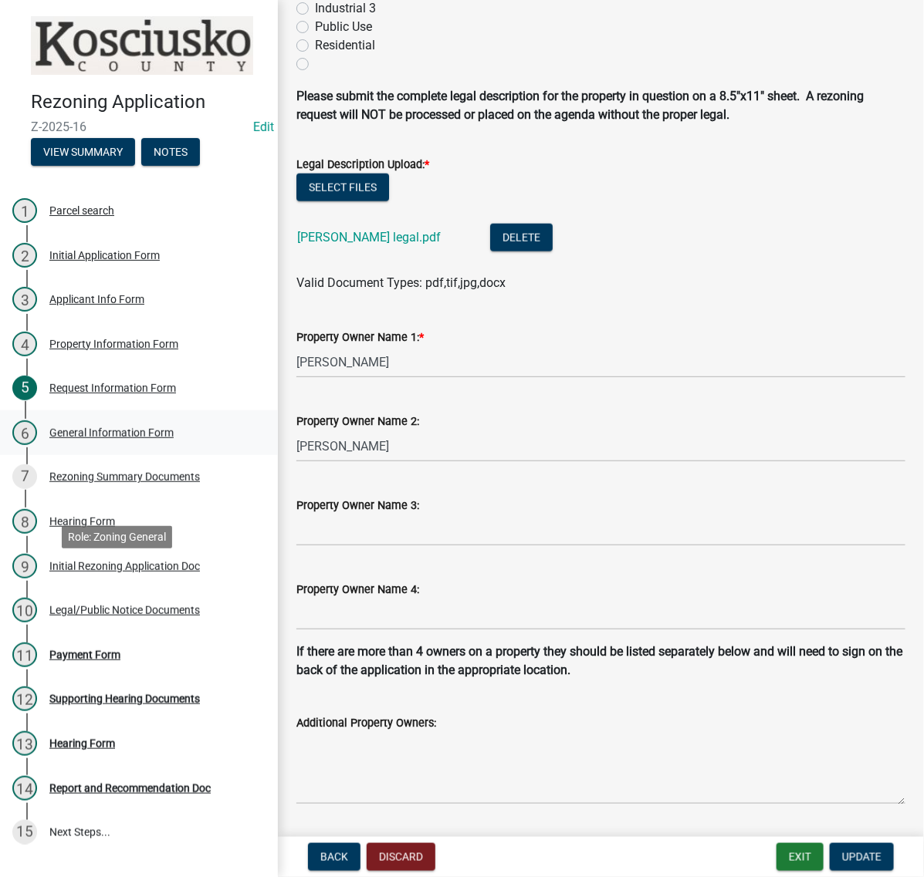
click at [133, 438] on div "General Information Form" at bounding box center [111, 433] width 124 height 11
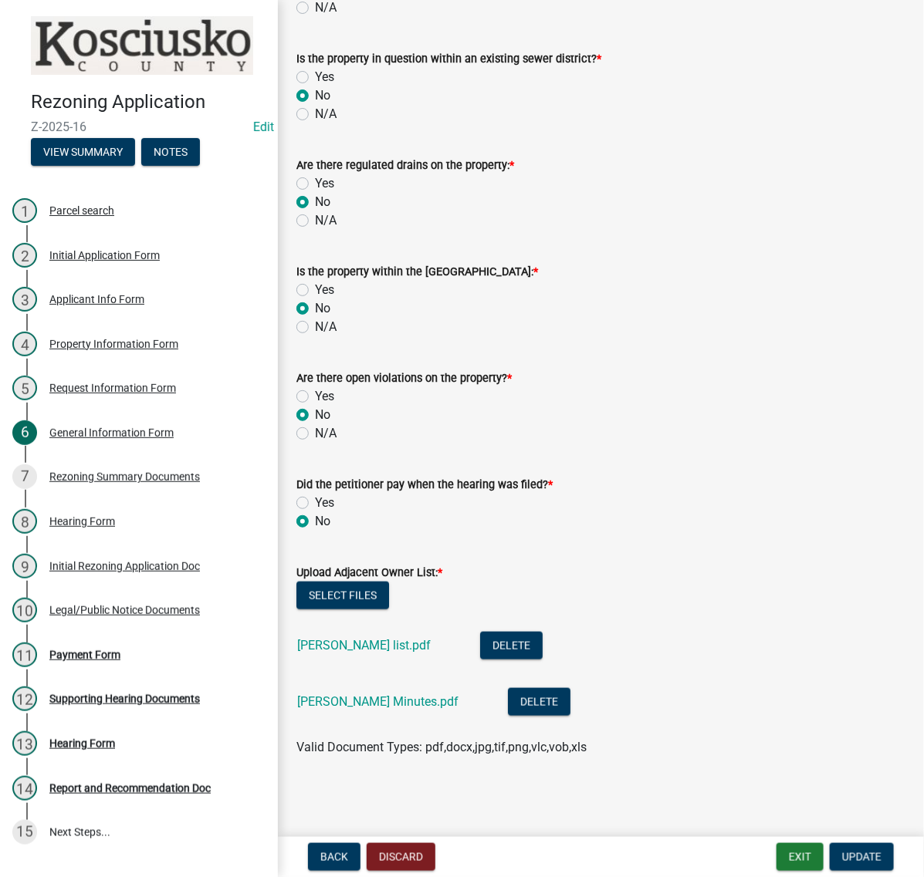
scroll to position [398, 0]
click at [87, 482] on div "Rezoning Summary Documents" at bounding box center [124, 477] width 150 height 11
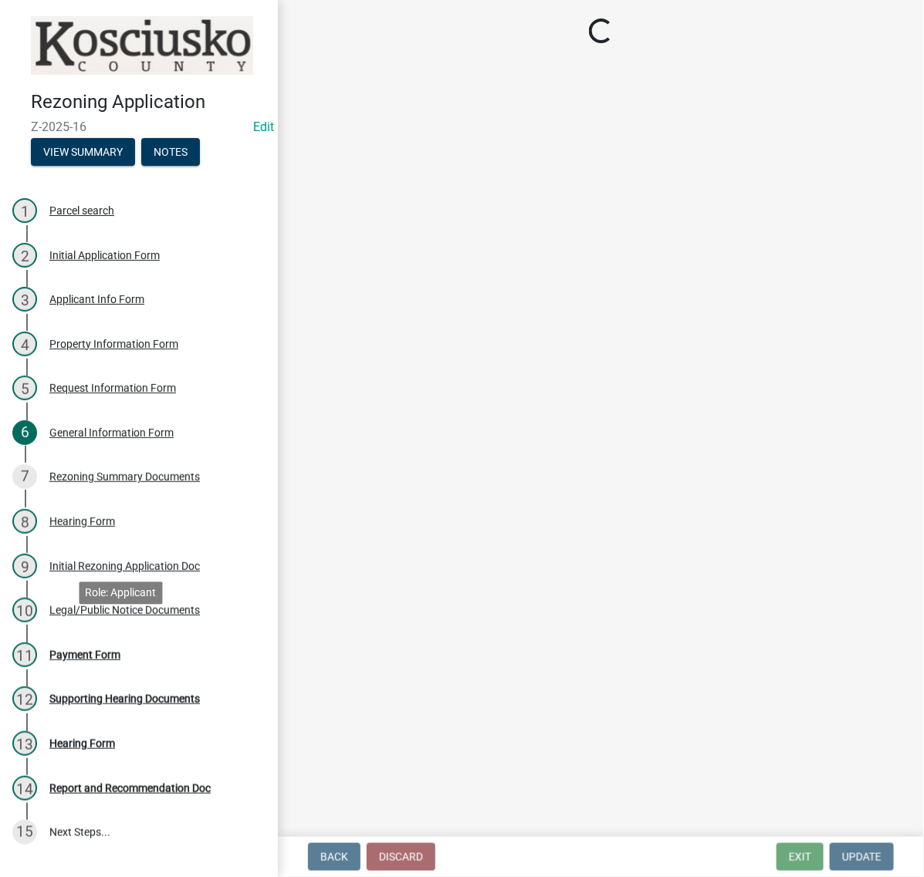
scroll to position [0, 0]
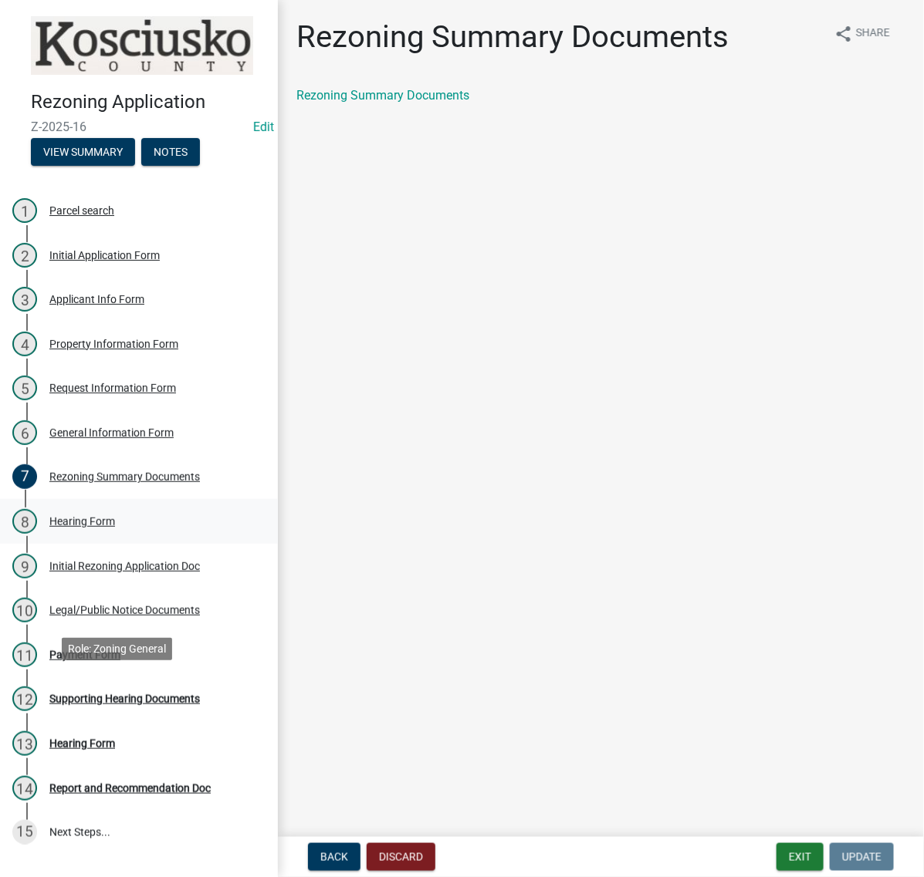
click at [100, 527] on div "Hearing Form" at bounding box center [82, 521] width 66 height 11
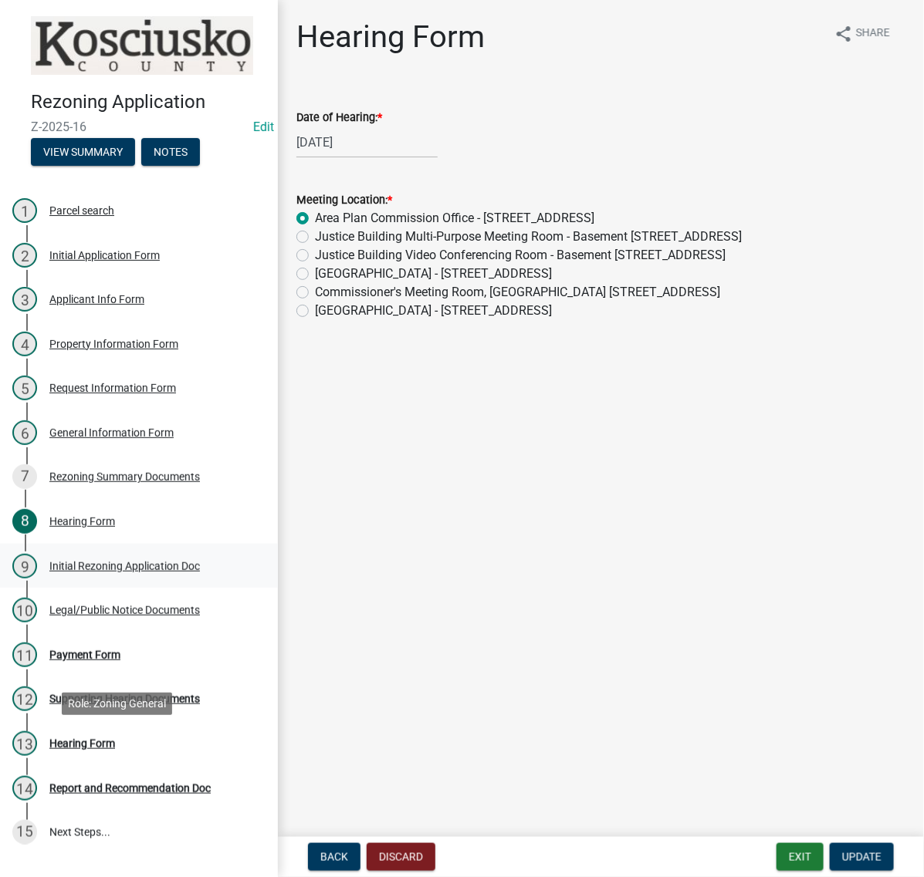
click at [97, 572] on div "Initial Rezoning Application Doc" at bounding box center [124, 566] width 150 height 11
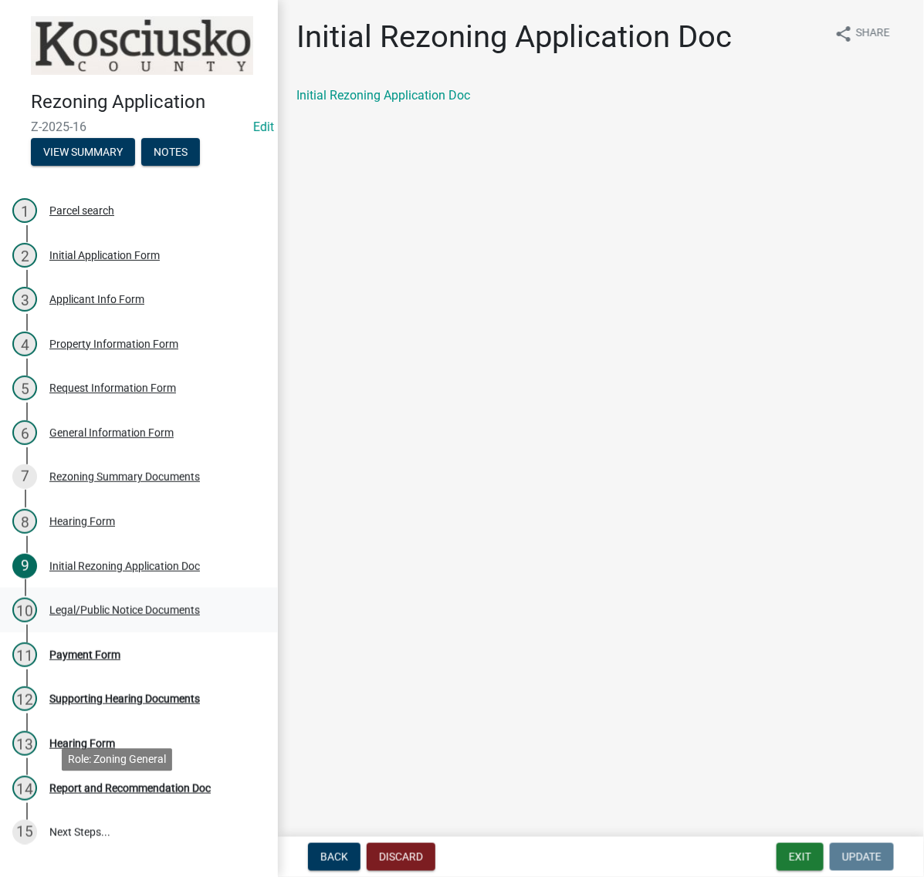
click at [98, 616] on div "Legal/Public Notice Documents" at bounding box center [124, 610] width 150 height 11
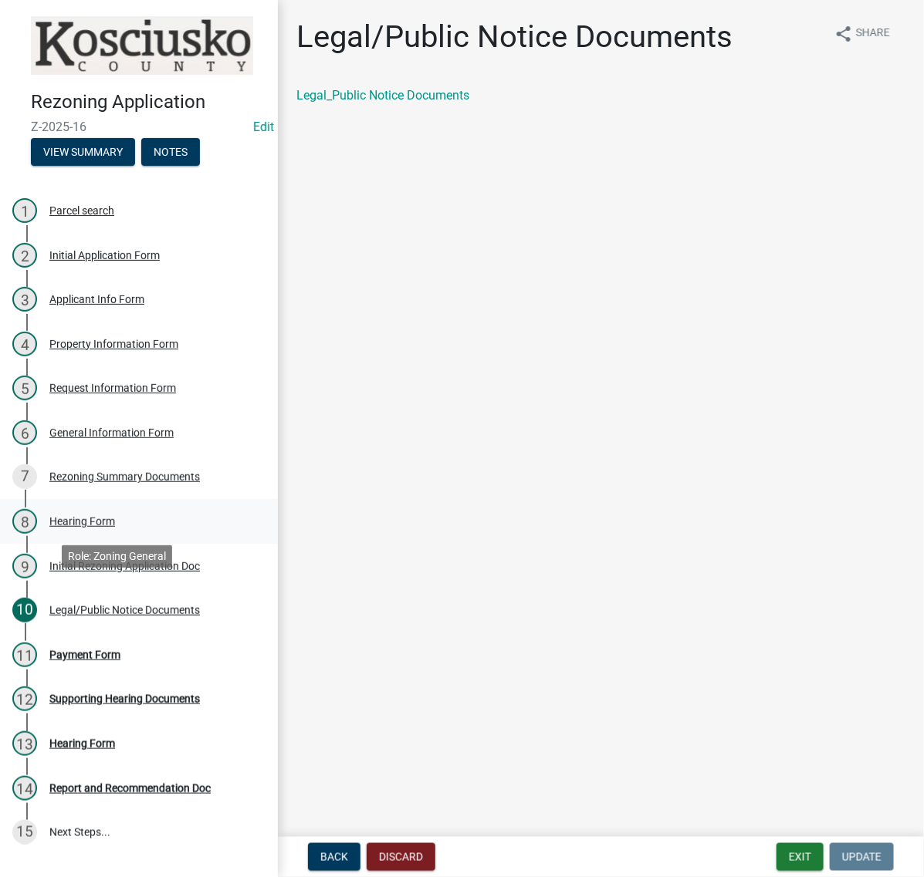
scroll to position [96, 0]
click at [93, 438] on div "General Information Form" at bounding box center [111, 433] width 124 height 11
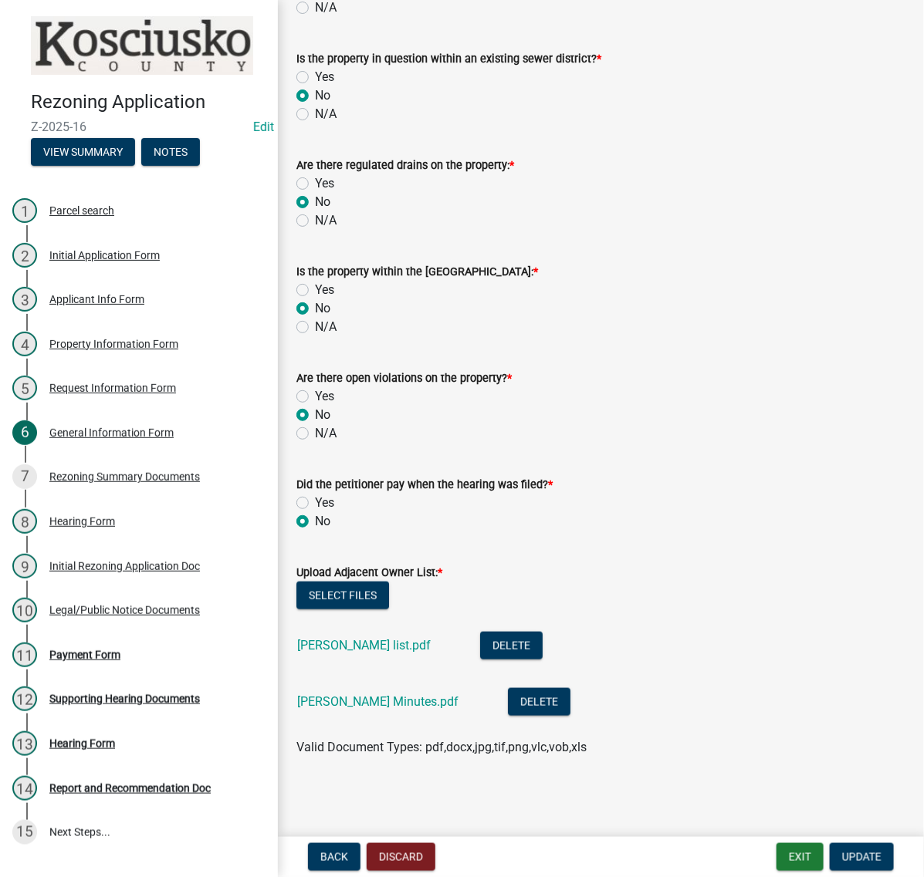
scroll to position [398, 0]
click at [86, 261] on div "Initial Application Form" at bounding box center [104, 255] width 110 height 11
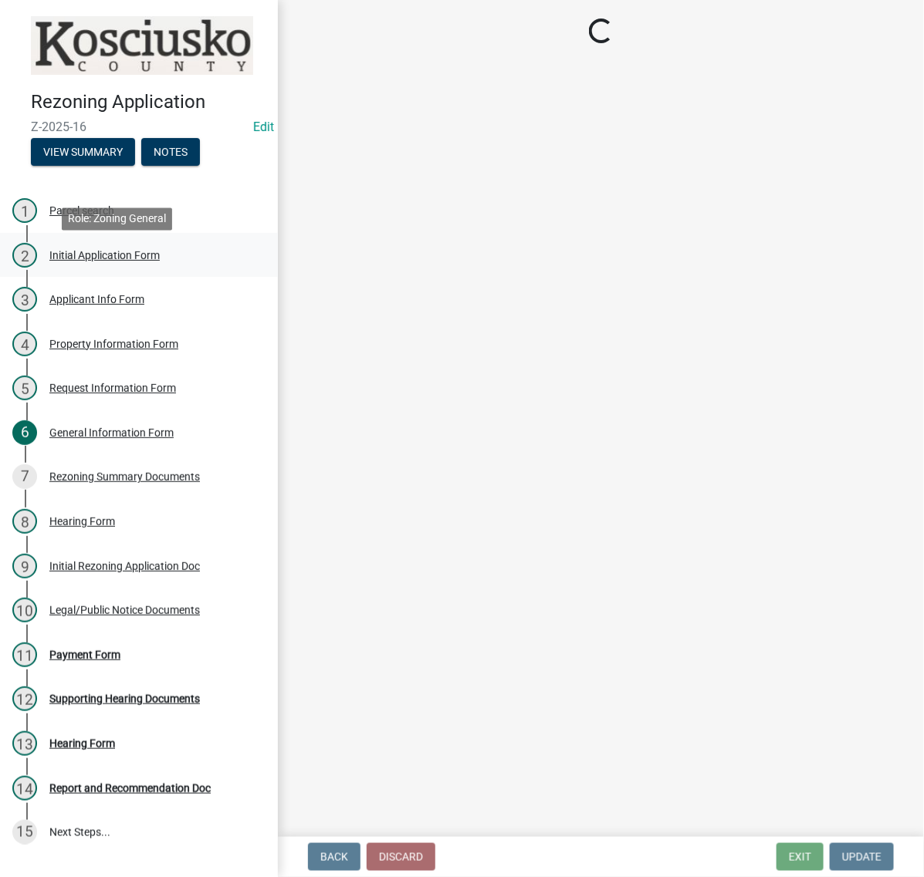
scroll to position [0, 0]
select select "c872cdc8-ca01-49f1-a213-e4b05fa58cd2"
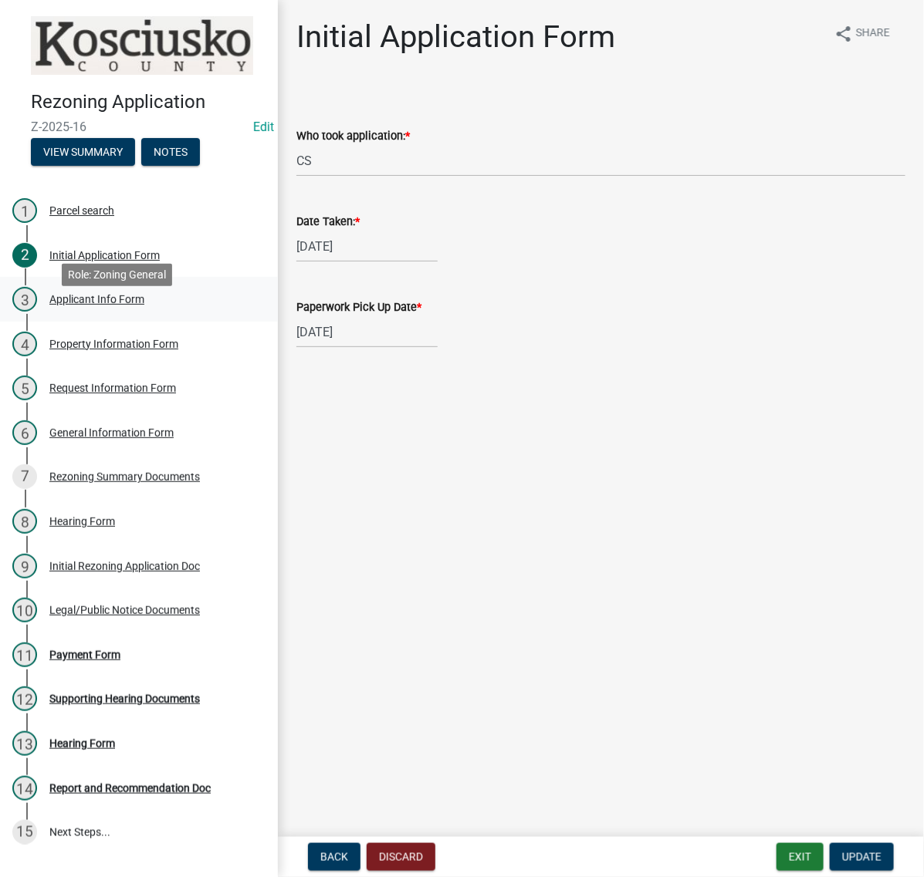
click at [110, 305] on div "Applicant Info Form" at bounding box center [96, 299] width 95 height 11
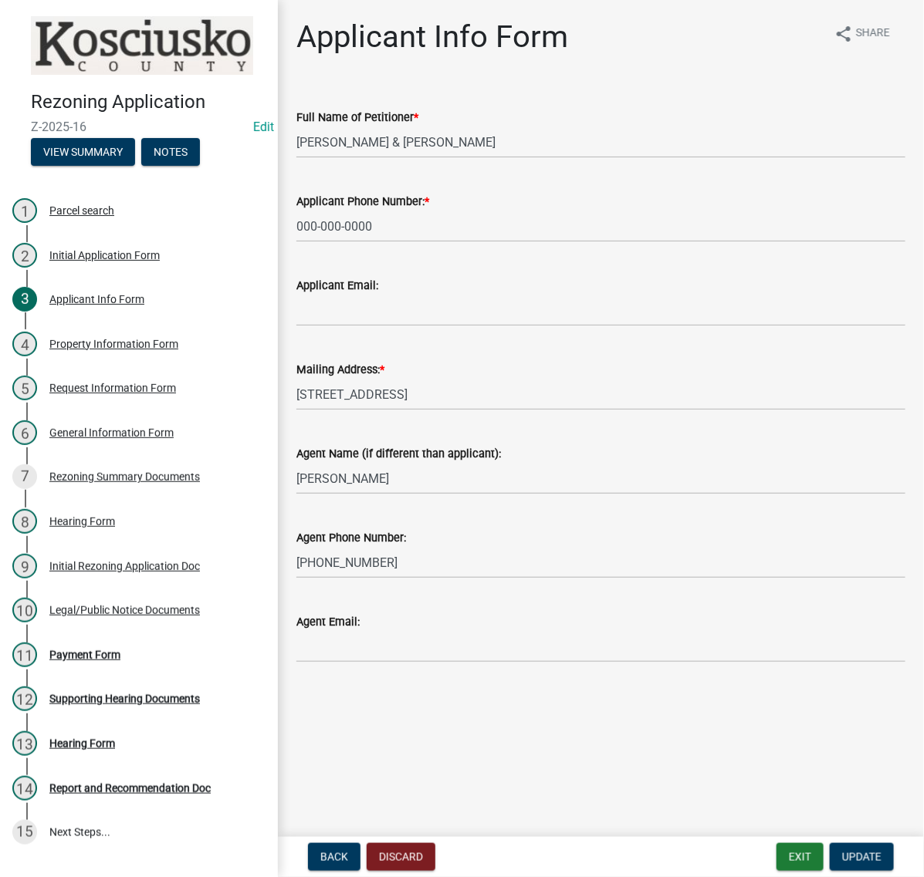
scroll to position [73, 0]
click at [93, 350] on div "Property Information Form" at bounding box center [113, 344] width 129 height 11
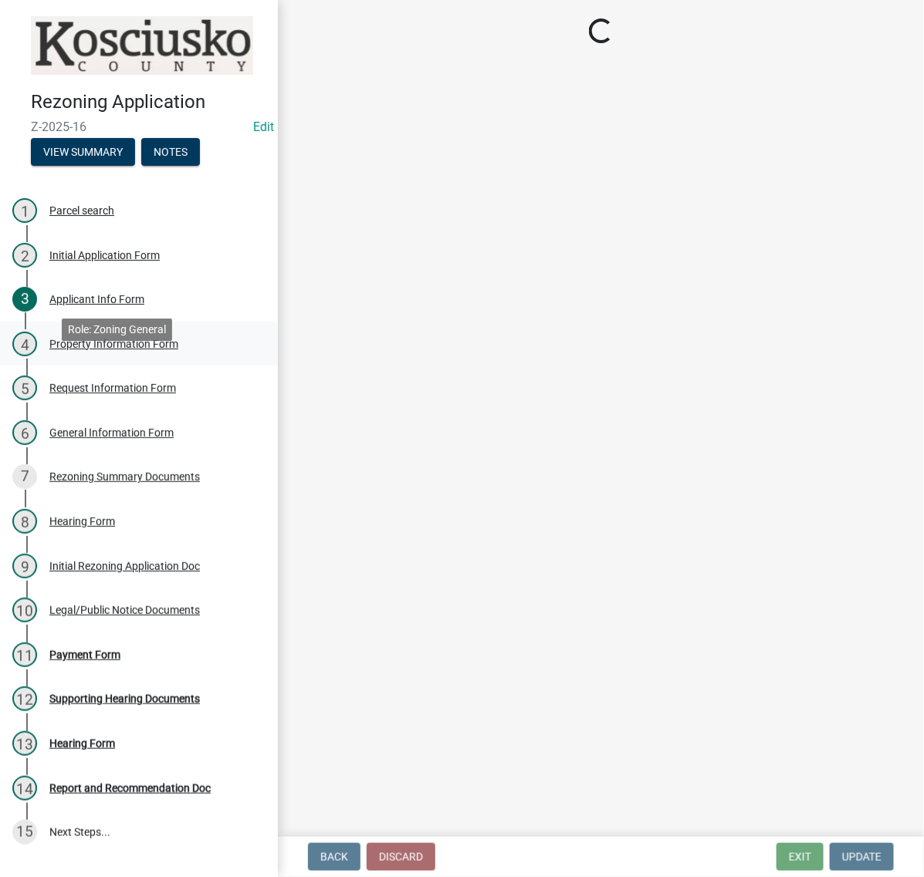
scroll to position [0, 0]
select select "b3920dc0-1d05-4822-8f00-c667ea644b8e"
select select "ad7cb692-d3a2-4504-bf9b-1c90717f2ce6"
select select "c4907745-124a-42b6-8414-4617f608e7c8"
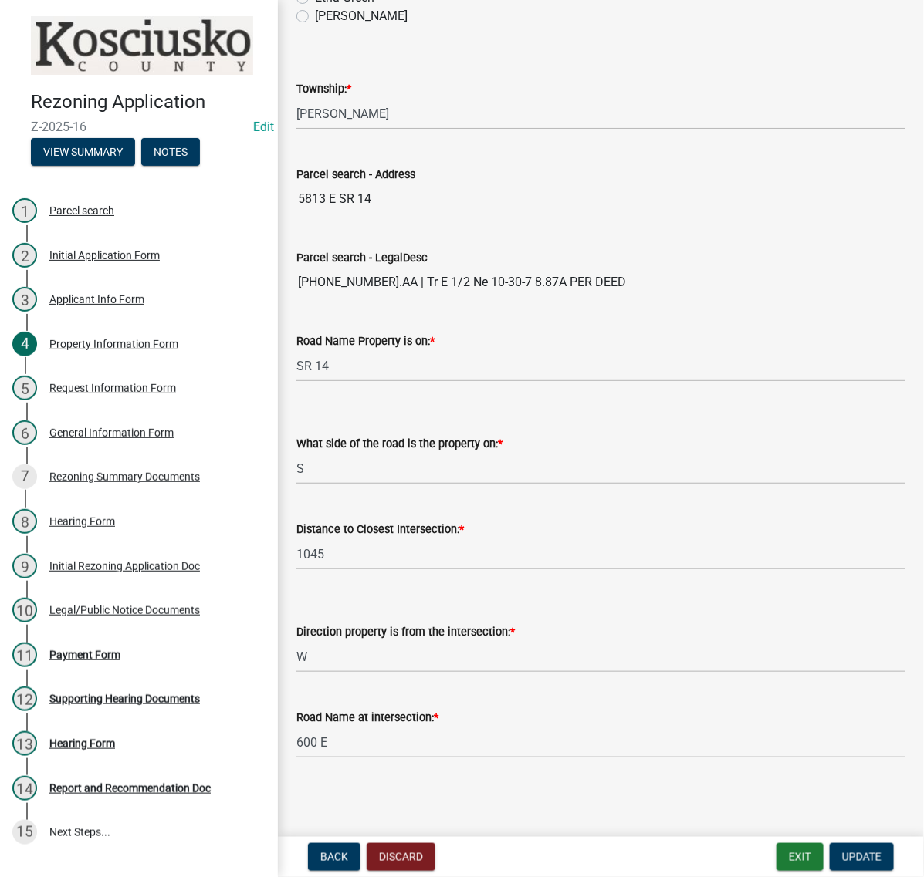
scroll to position [965, 0]
click at [154, 394] on div "Request Information Form" at bounding box center [112, 388] width 127 height 11
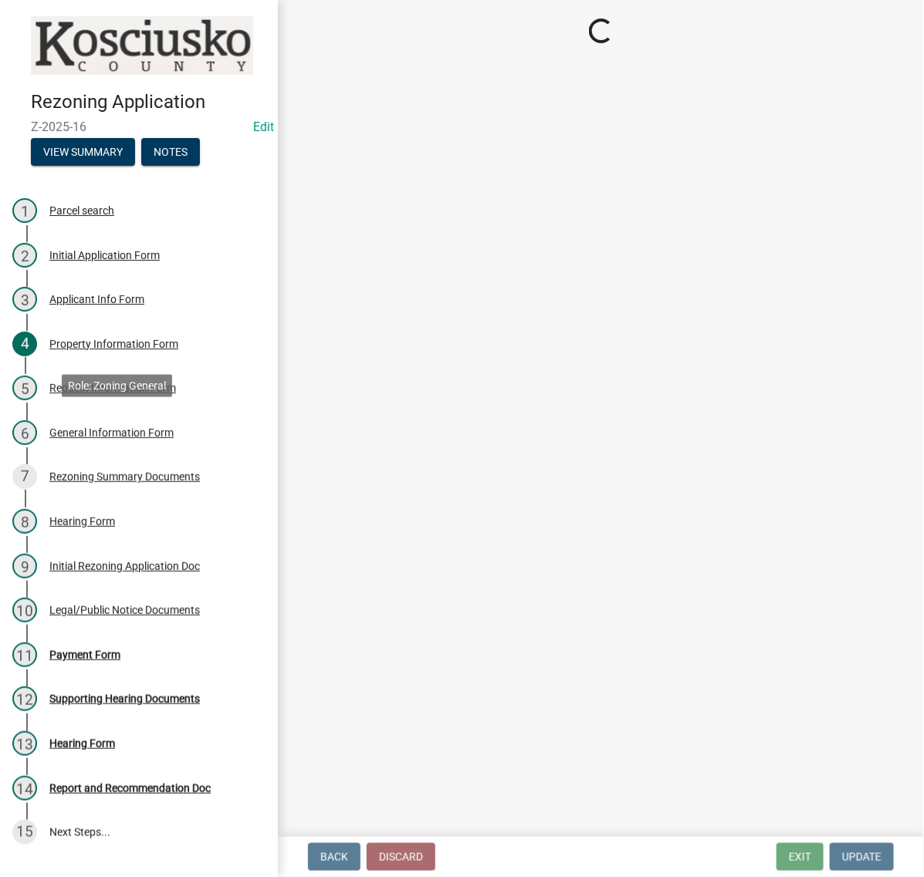
scroll to position [0, 0]
select select "ea119d11-e52e-4559-b746-af06211fe819"
select select "1a0df9d1-9b85-4f0f-a9bd-f69fcb724106"
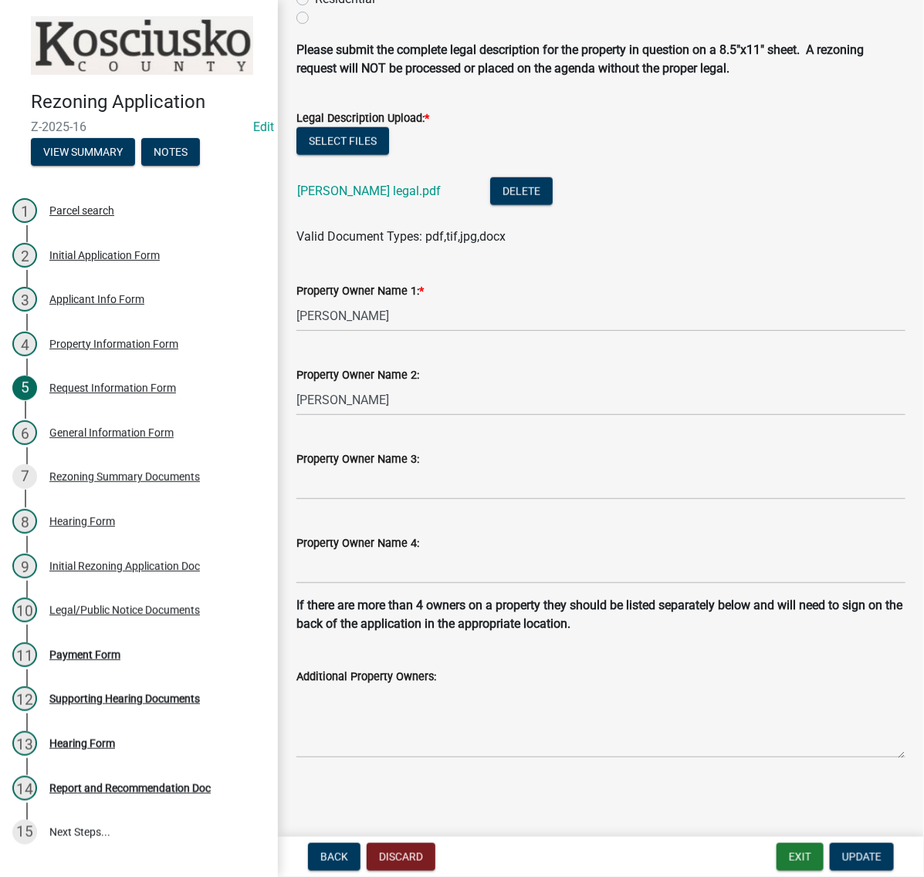
scroll to position [733, 0]
click at [83, 438] on div "General Information Form" at bounding box center [111, 433] width 124 height 11
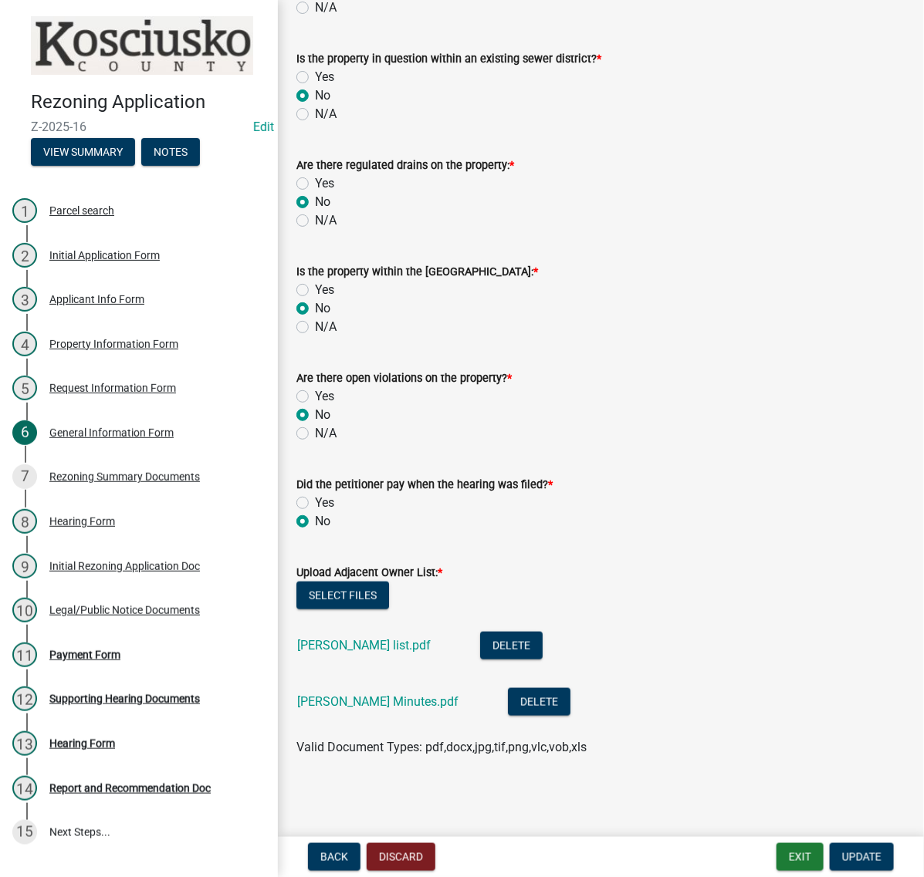
scroll to position [398, 0]
click at [350, 638] on link "[PERSON_NAME] list.pdf" at bounding box center [364, 645] width 134 height 15
click at [367, 695] on link "[PERSON_NAME] Minutes.pdf" at bounding box center [377, 702] width 161 height 15
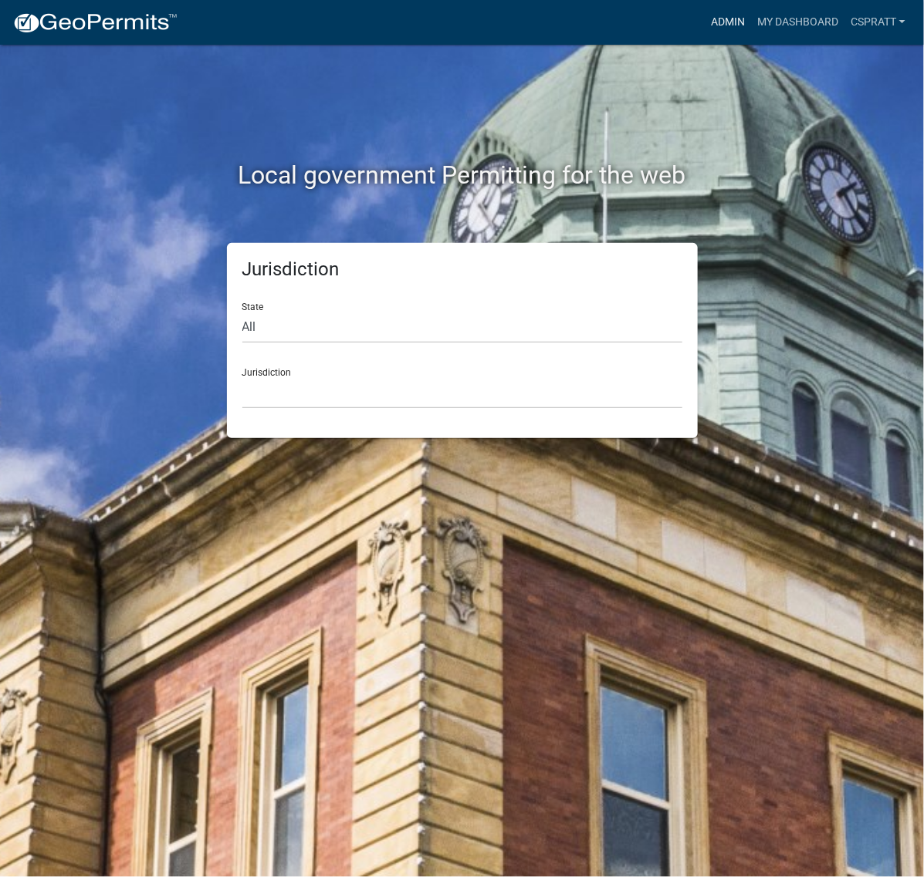
click at [705, 25] on link "Admin" at bounding box center [728, 22] width 46 height 29
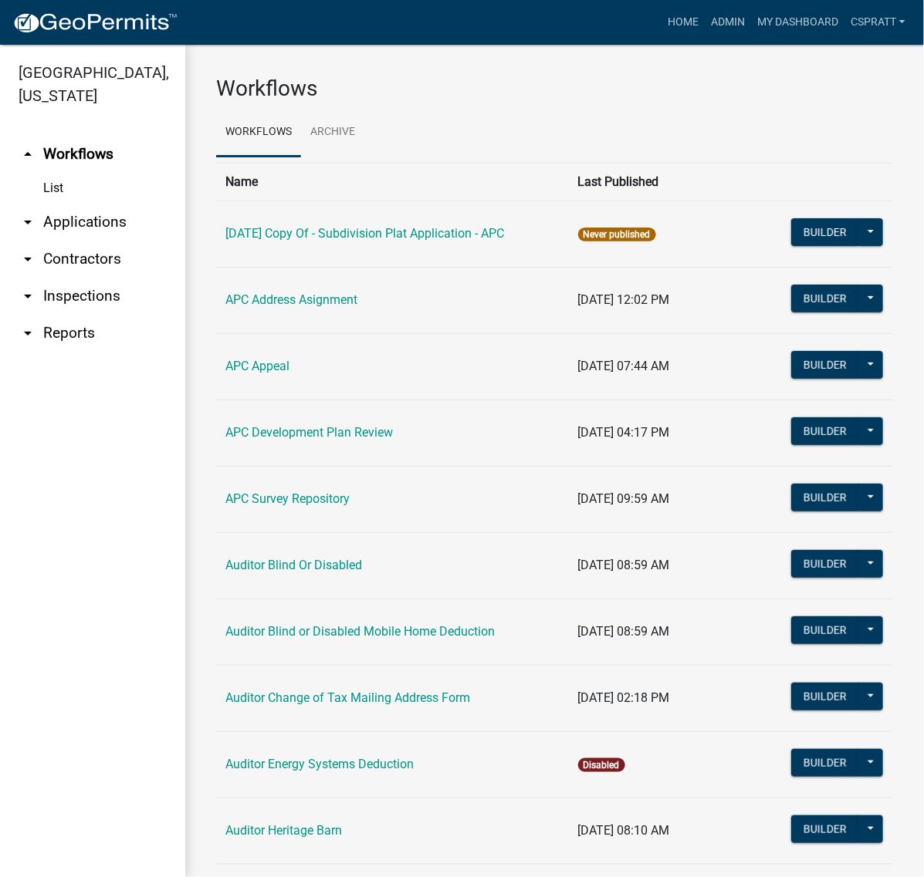
click at [127, 241] on link "arrow_drop_down Applications" at bounding box center [92, 222] width 185 height 37
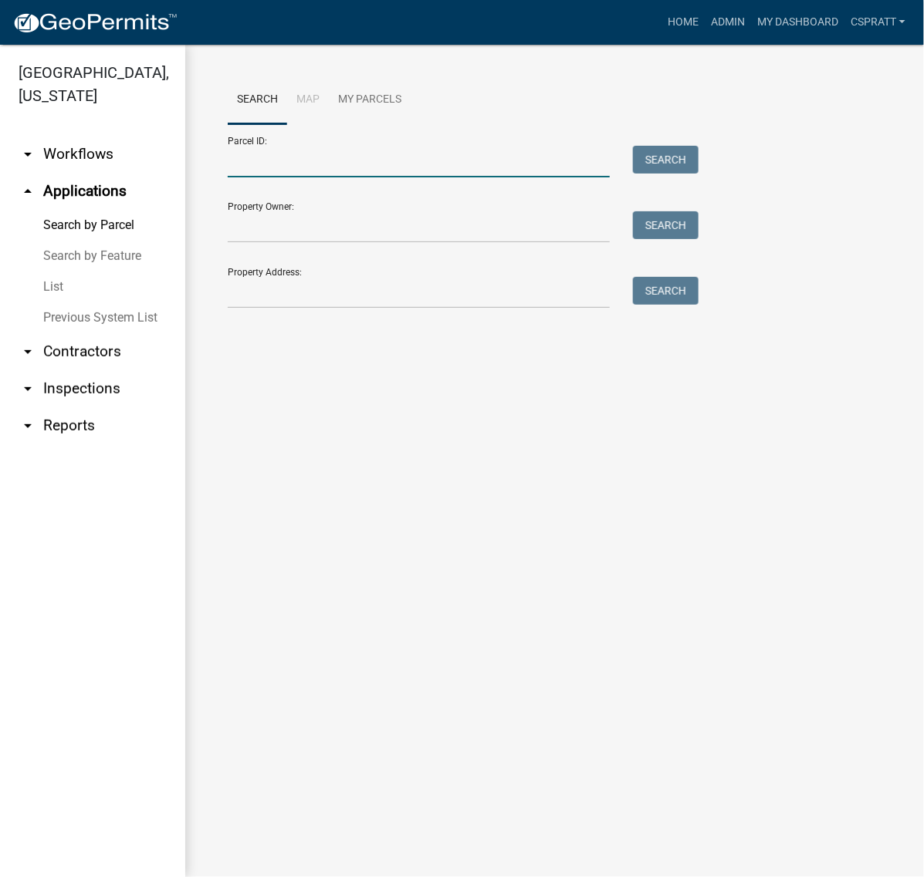
click at [259, 178] on input "Parcel ID:" at bounding box center [419, 162] width 382 height 32
click at [276, 178] on input "Parcel ID:" at bounding box center [419, 162] width 382 height 32
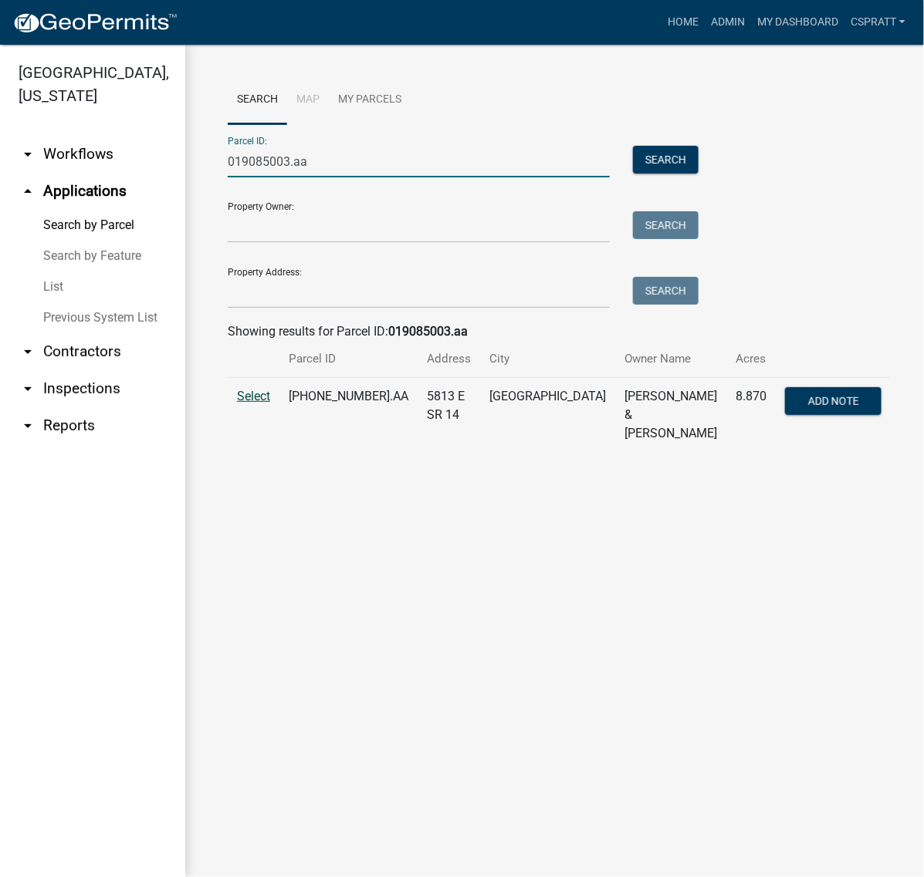
type input "019085003.aa"
click at [270, 404] on span "Select" at bounding box center [253, 396] width 33 height 15
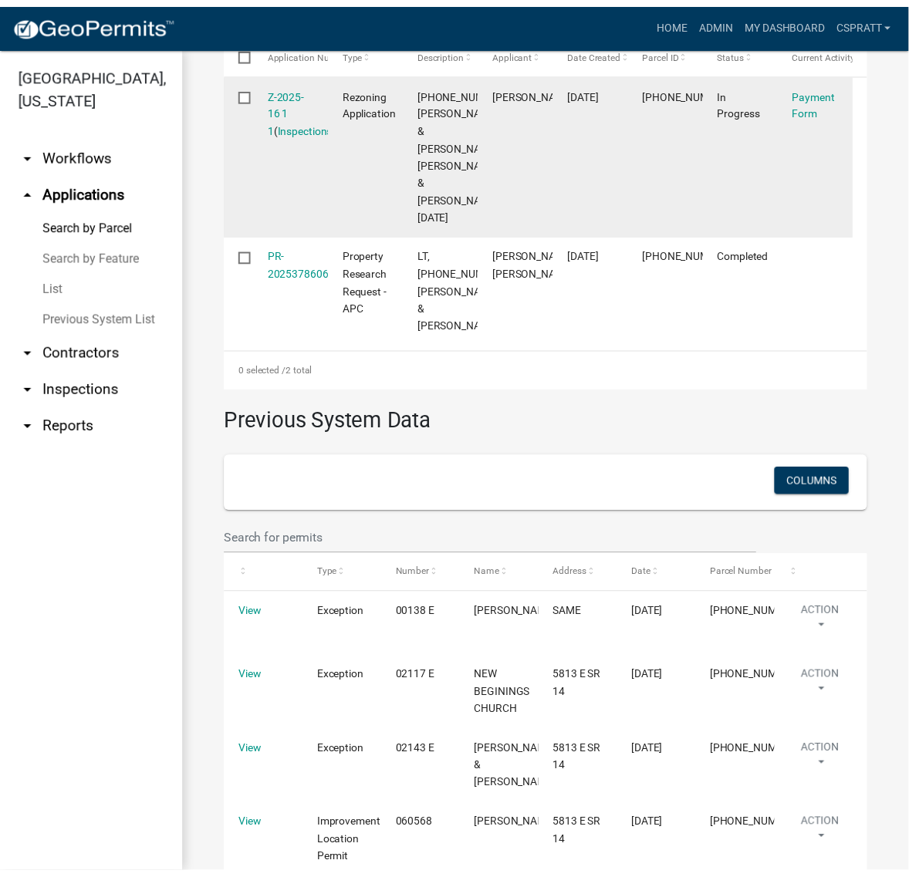
scroll to position [579, 0]
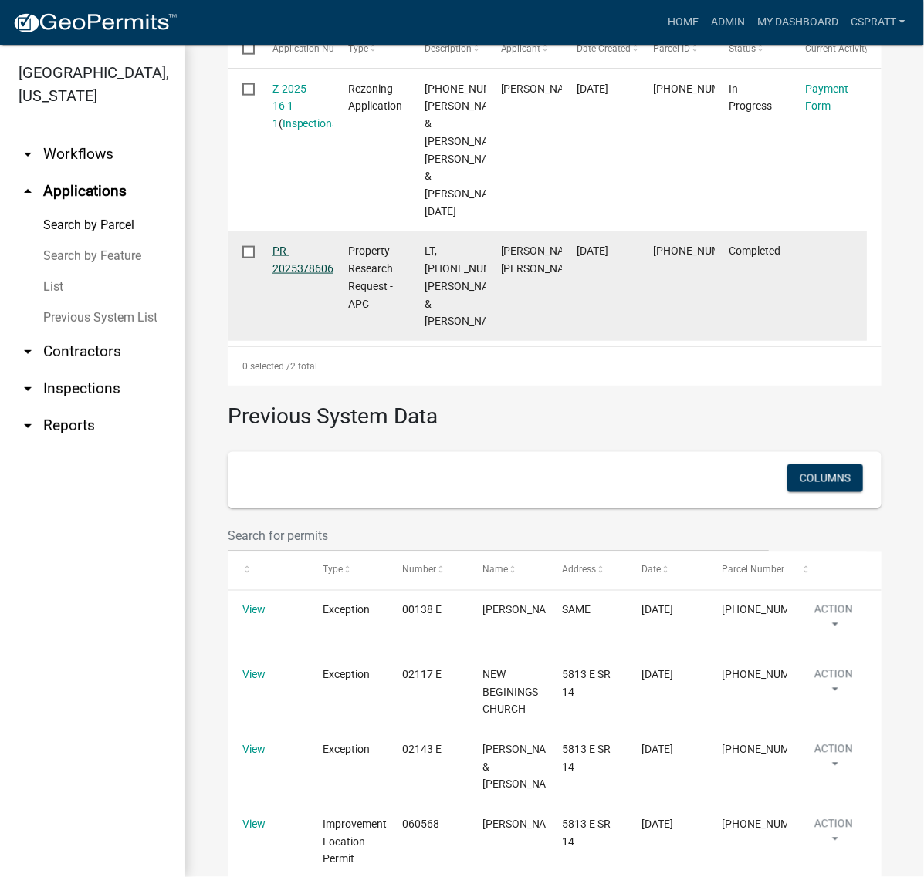
click at [302, 275] on link "PR-2025378606" at bounding box center [303, 260] width 62 height 30
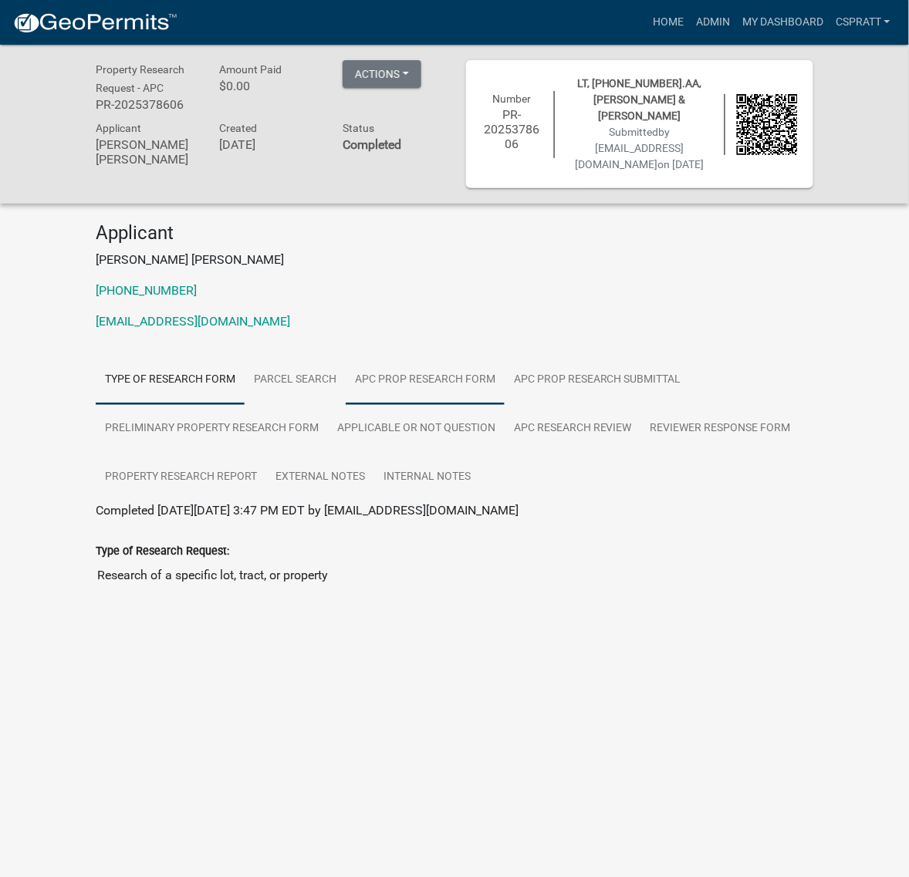
click at [505, 405] on link "APC Prop Research Form" at bounding box center [425, 380] width 159 height 49
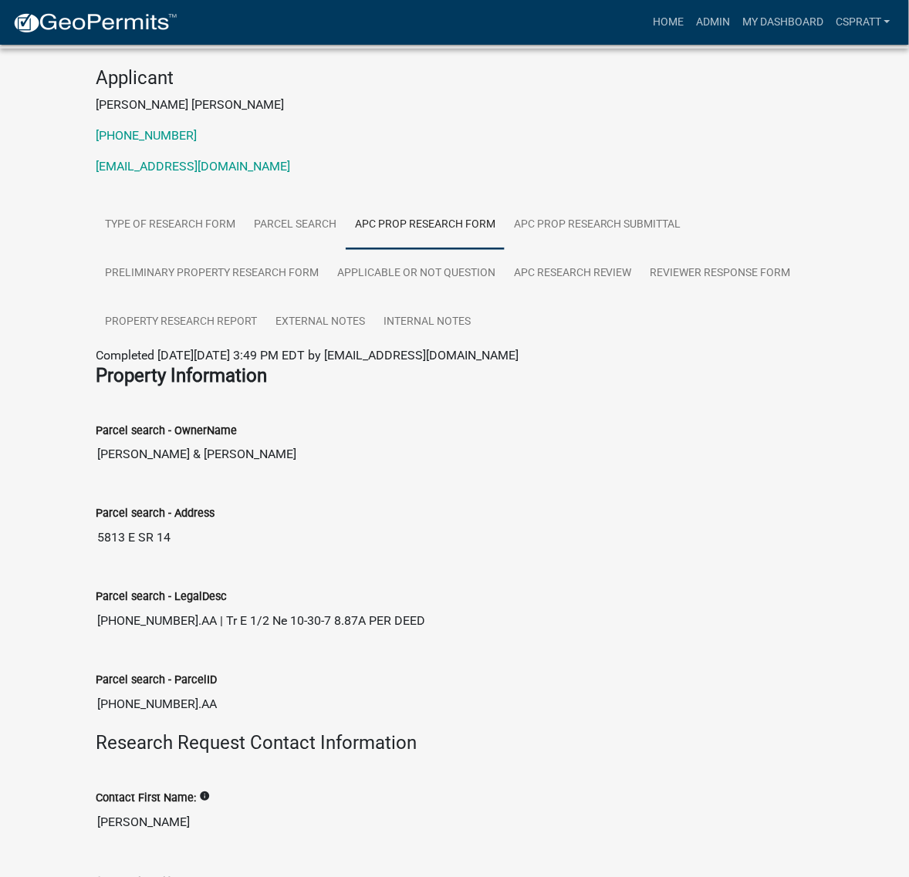
scroll to position [59, 0]
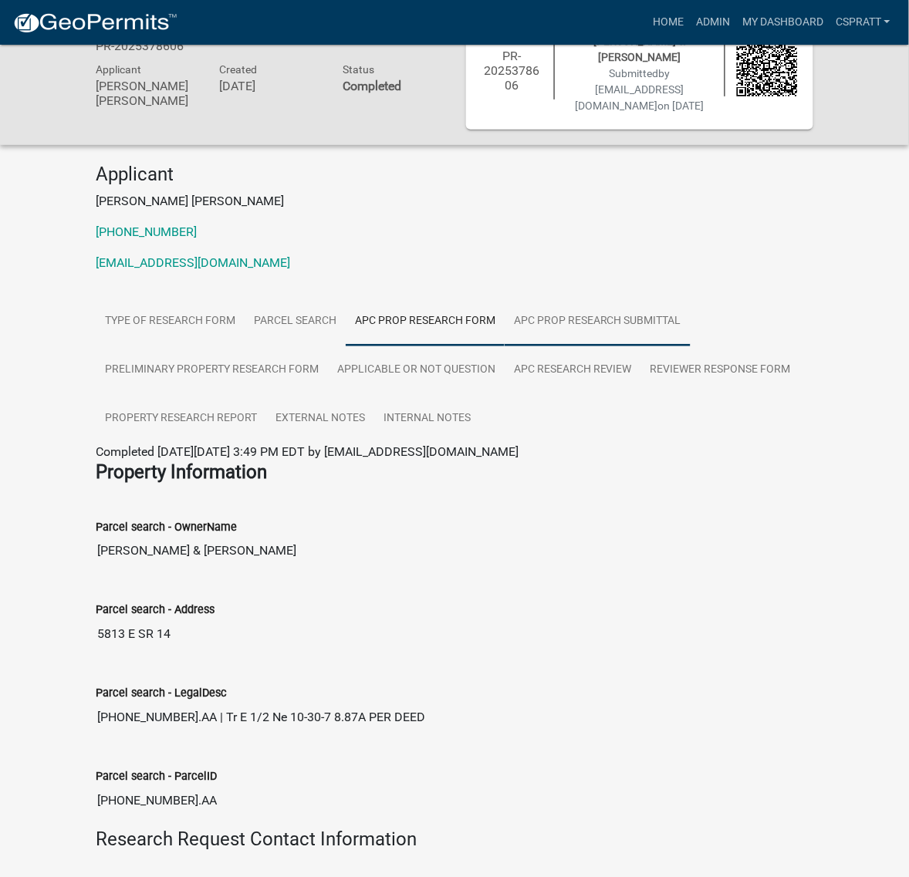
click at [505, 347] on link "APC Prop Research Submittal" at bounding box center [598, 321] width 186 height 49
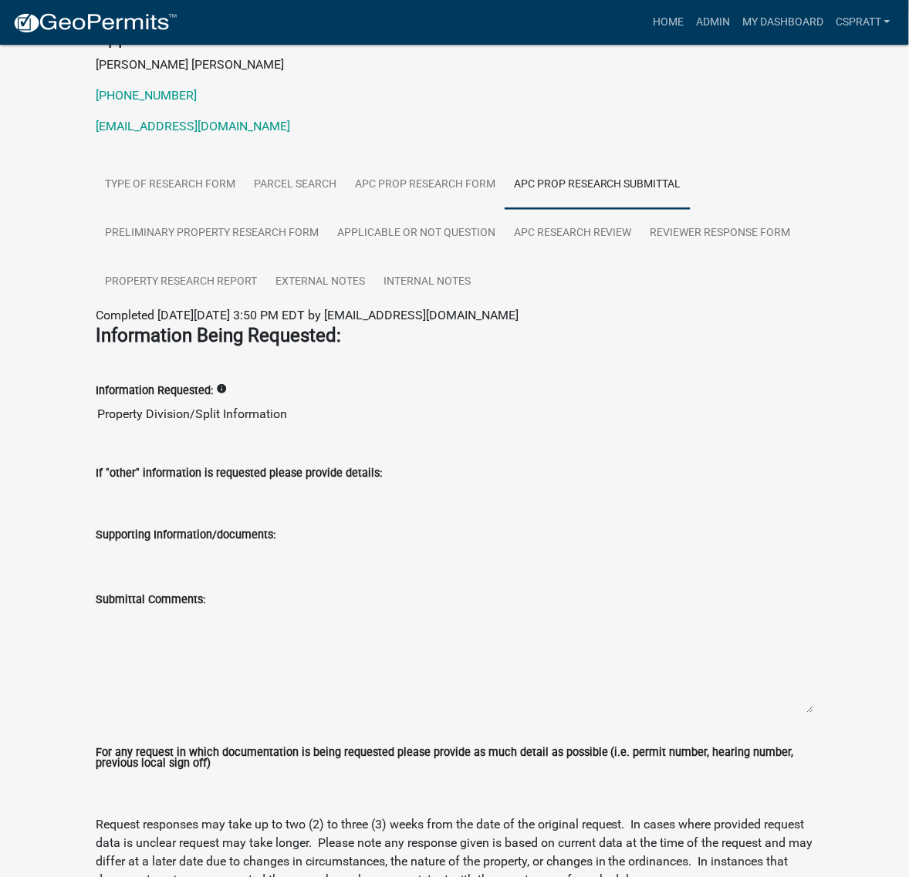
scroll to position [348, 0]
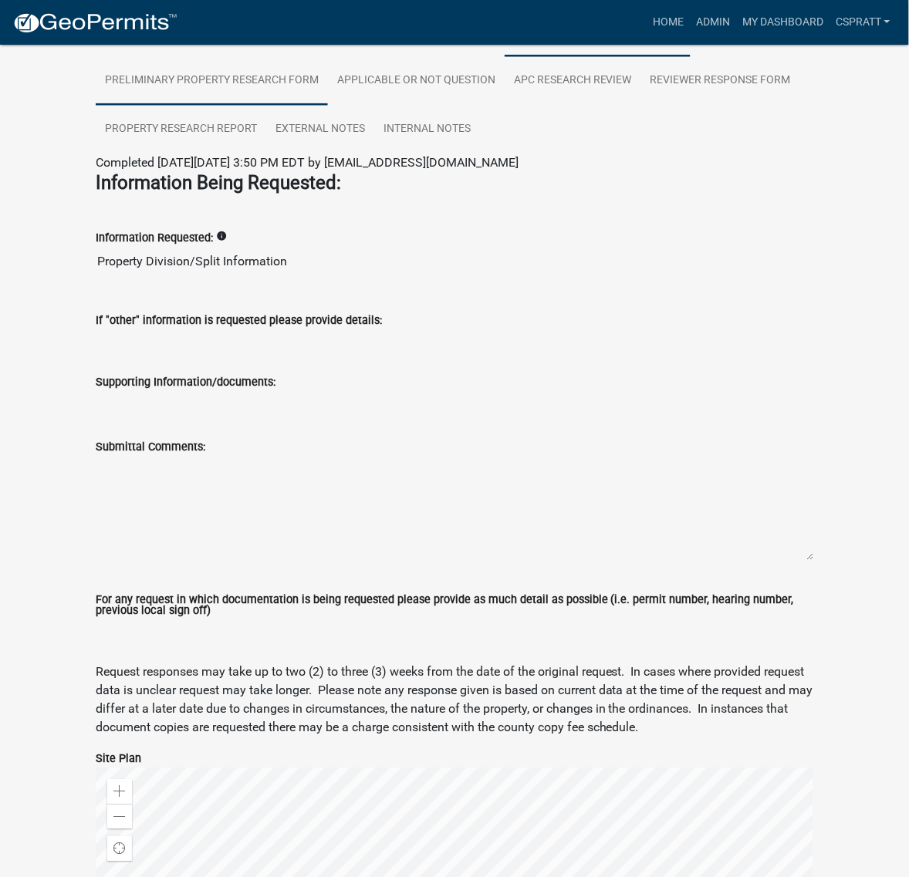
click at [328, 106] on link "Preliminary Property Research Form" at bounding box center [212, 80] width 232 height 49
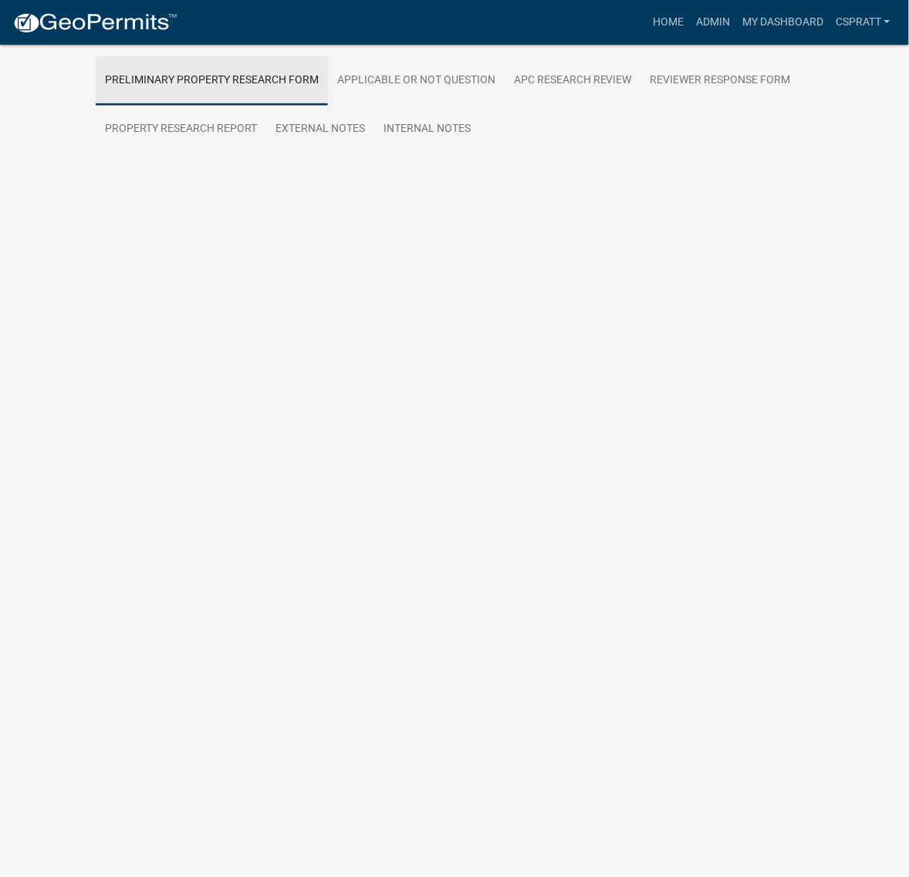
scroll to position [45, 0]
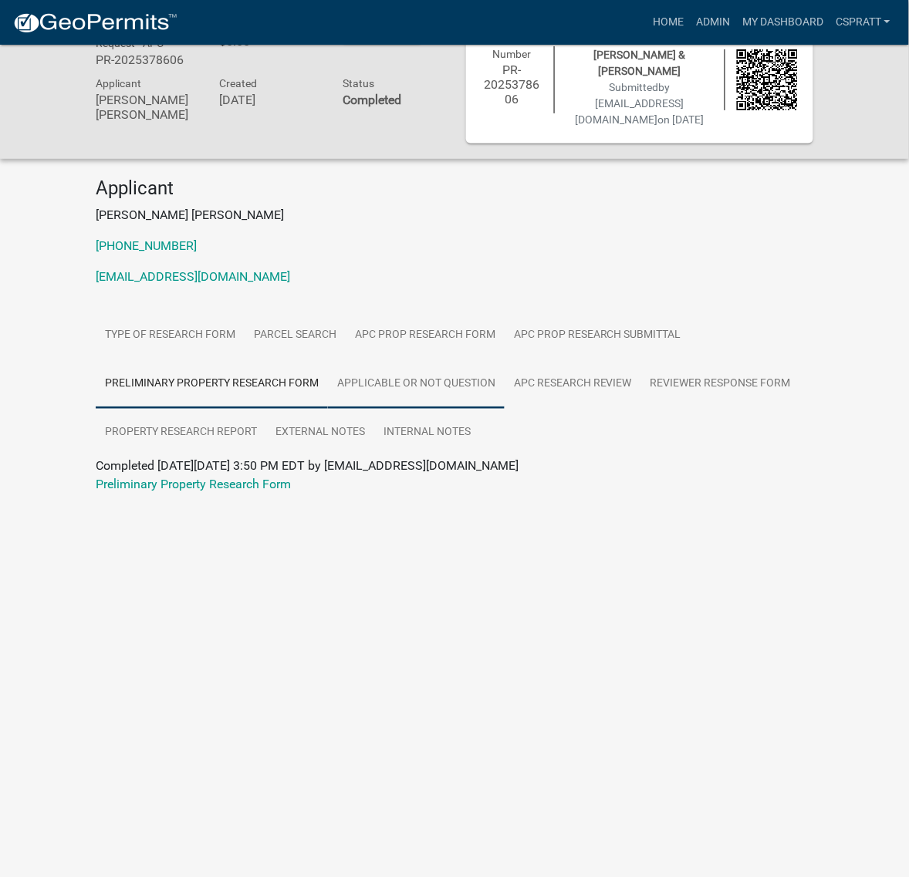
click at [328, 409] on link "Applicable or not Question" at bounding box center [416, 384] width 177 height 49
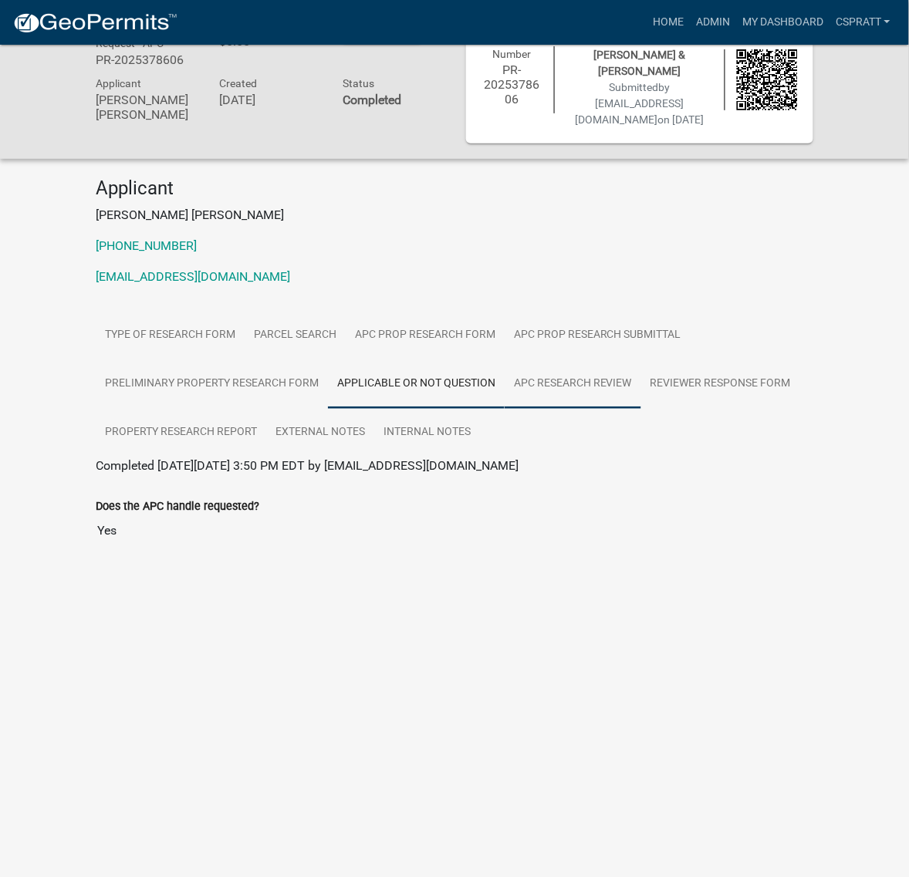
click at [505, 409] on link "APC Research Review" at bounding box center [573, 384] width 137 height 49
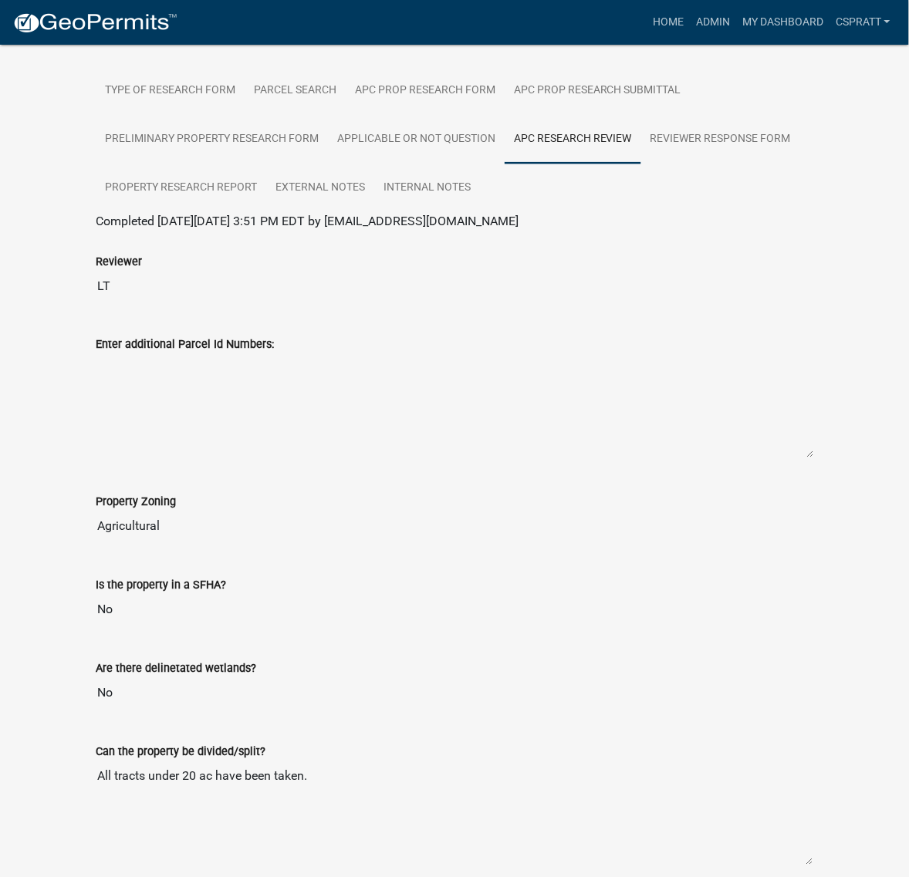
scroll to position [193, 0]
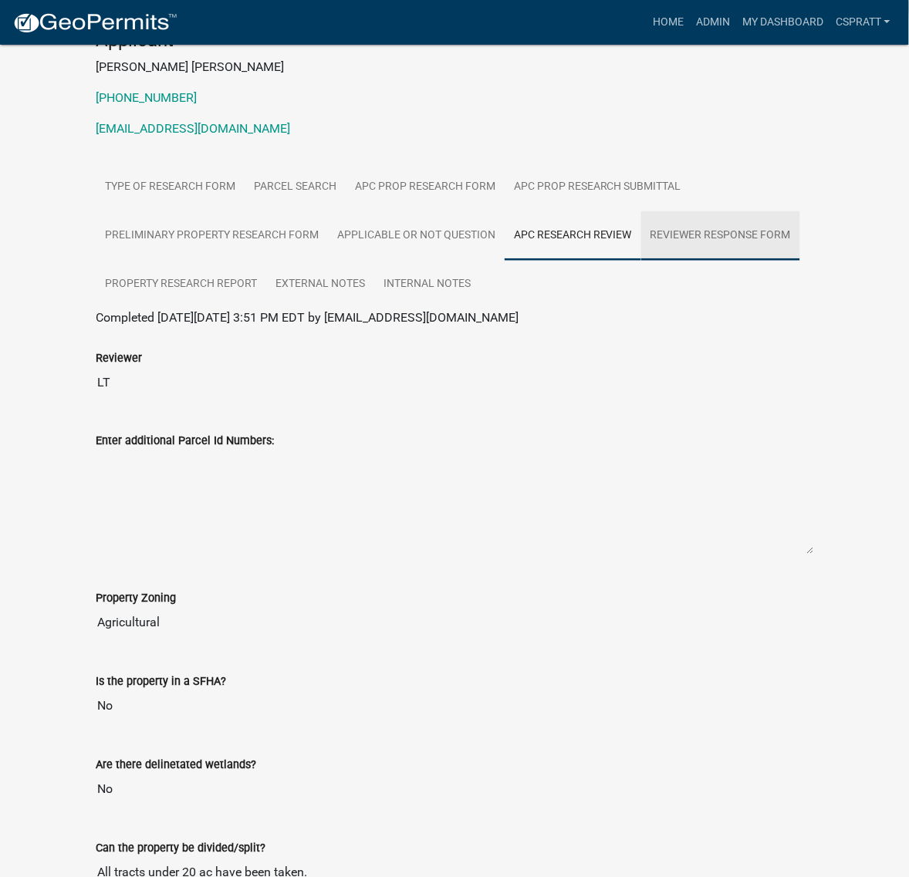
click at [641, 261] on link "Reviewer Response Form" at bounding box center [720, 235] width 159 height 49
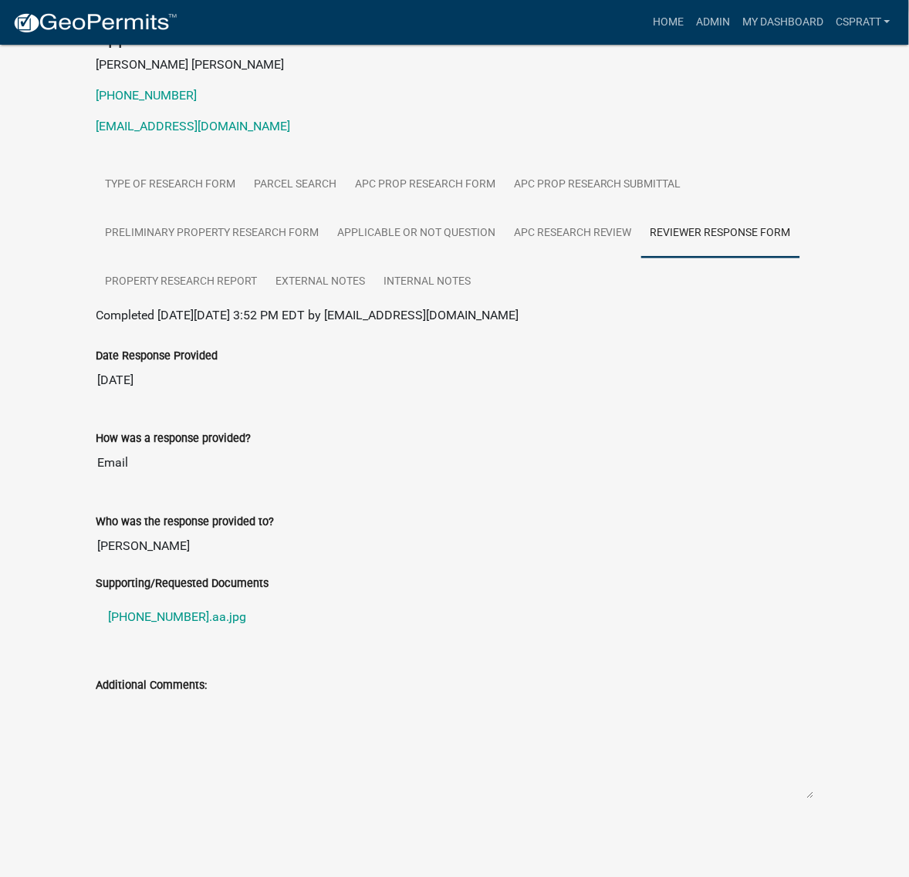
scroll to position [482, 0]
click at [216, 600] on link "019-085-003.aa.jpg" at bounding box center [455, 618] width 718 height 37
click at [647, 31] on link "Home" at bounding box center [668, 22] width 43 height 29
